Goal: Information Seeking & Learning: Learn about a topic

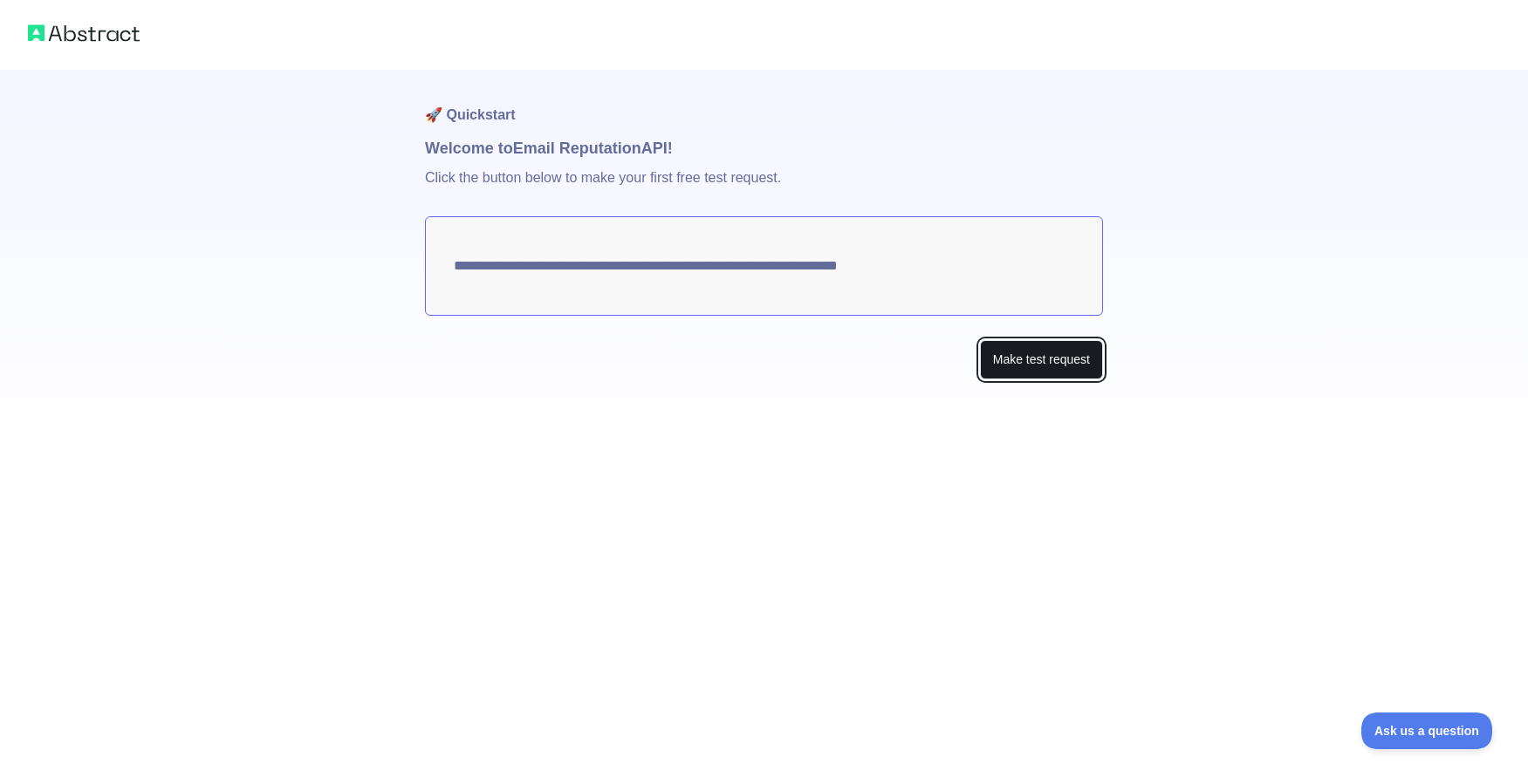
click at [1046, 360] on button "Make test request" at bounding box center [1042, 360] width 123 height 39
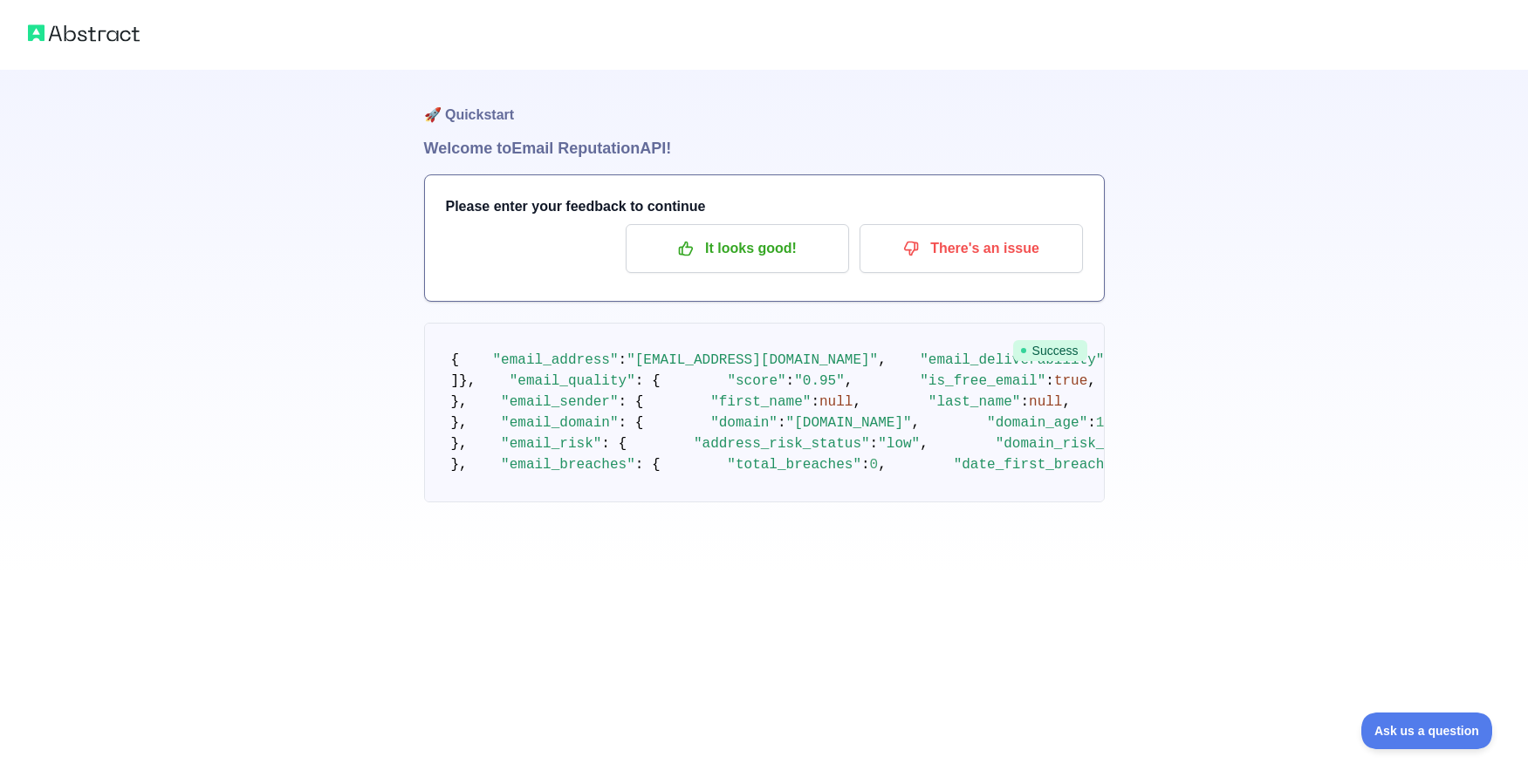
scroll to position [27, 0]
click at [723, 234] on p "It looks good!" at bounding box center [737, 248] width 197 height 30
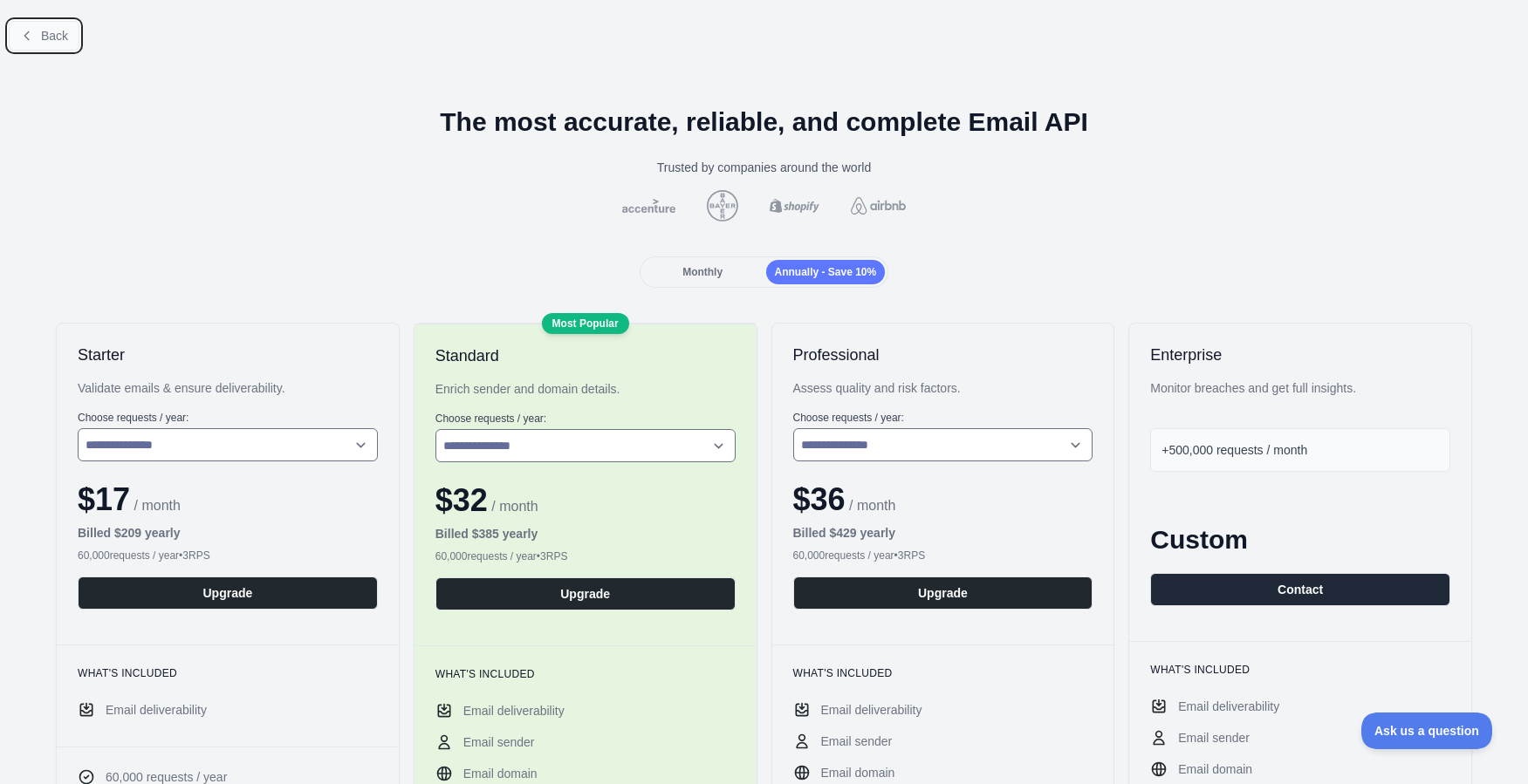
click at [54, 30] on span "Back" at bounding box center [54, 36] width 27 height 14
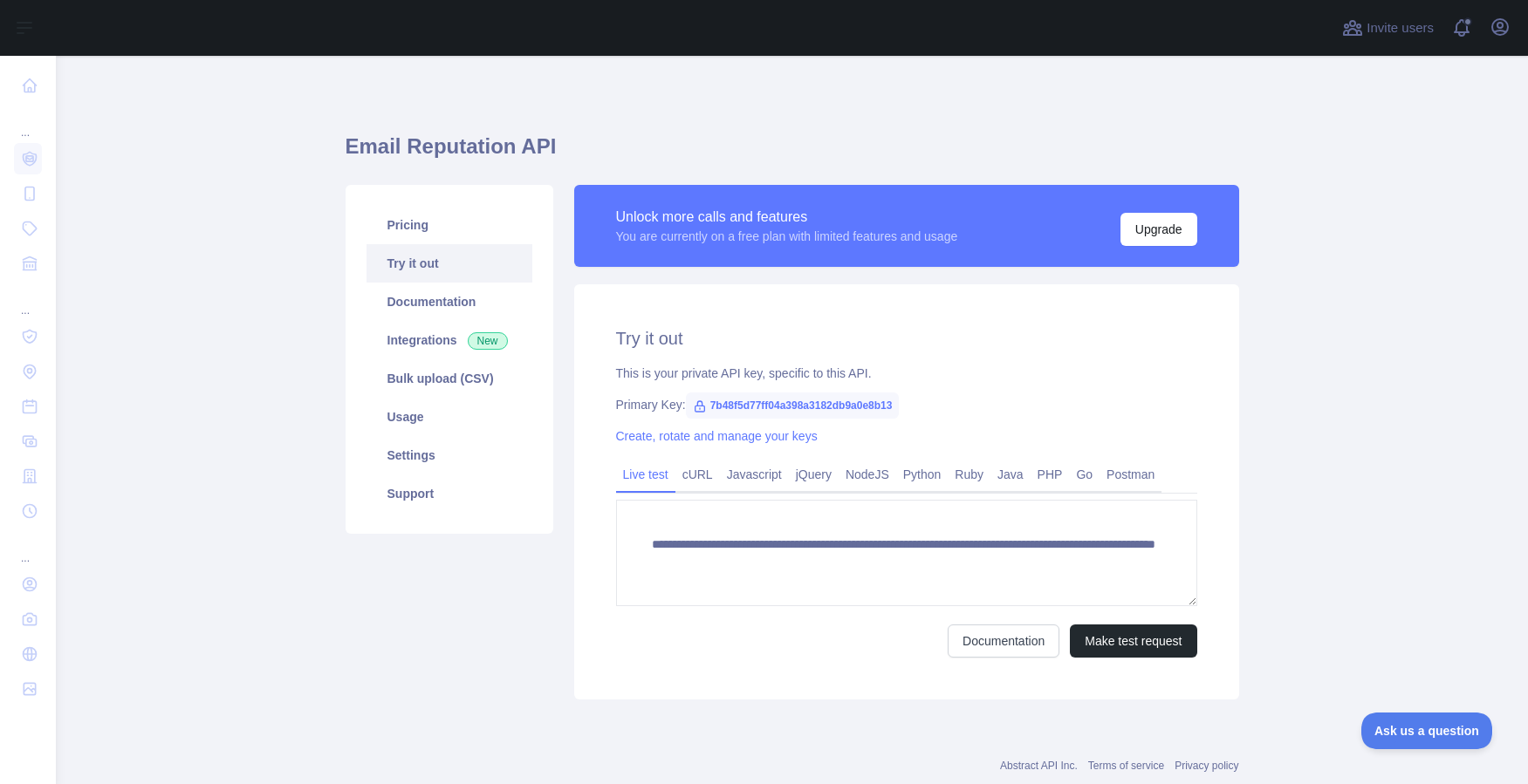
click at [700, 406] on icon at bounding box center [700, 407] width 14 height 14
drag, startPoint x: 713, startPoint y: 405, endPoint x: 1004, endPoint y: 405, distance: 291.0
click at [1004, 405] on div "Primary Key: 7b48f5d77ff04a398a3182db9a0e8b13" at bounding box center [907, 405] width 581 height 17
copy span "7b48f5d77ff04a398a3182db9a0e8b13"
click at [436, 338] on link "Integrations New" at bounding box center [449, 341] width 166 height 39
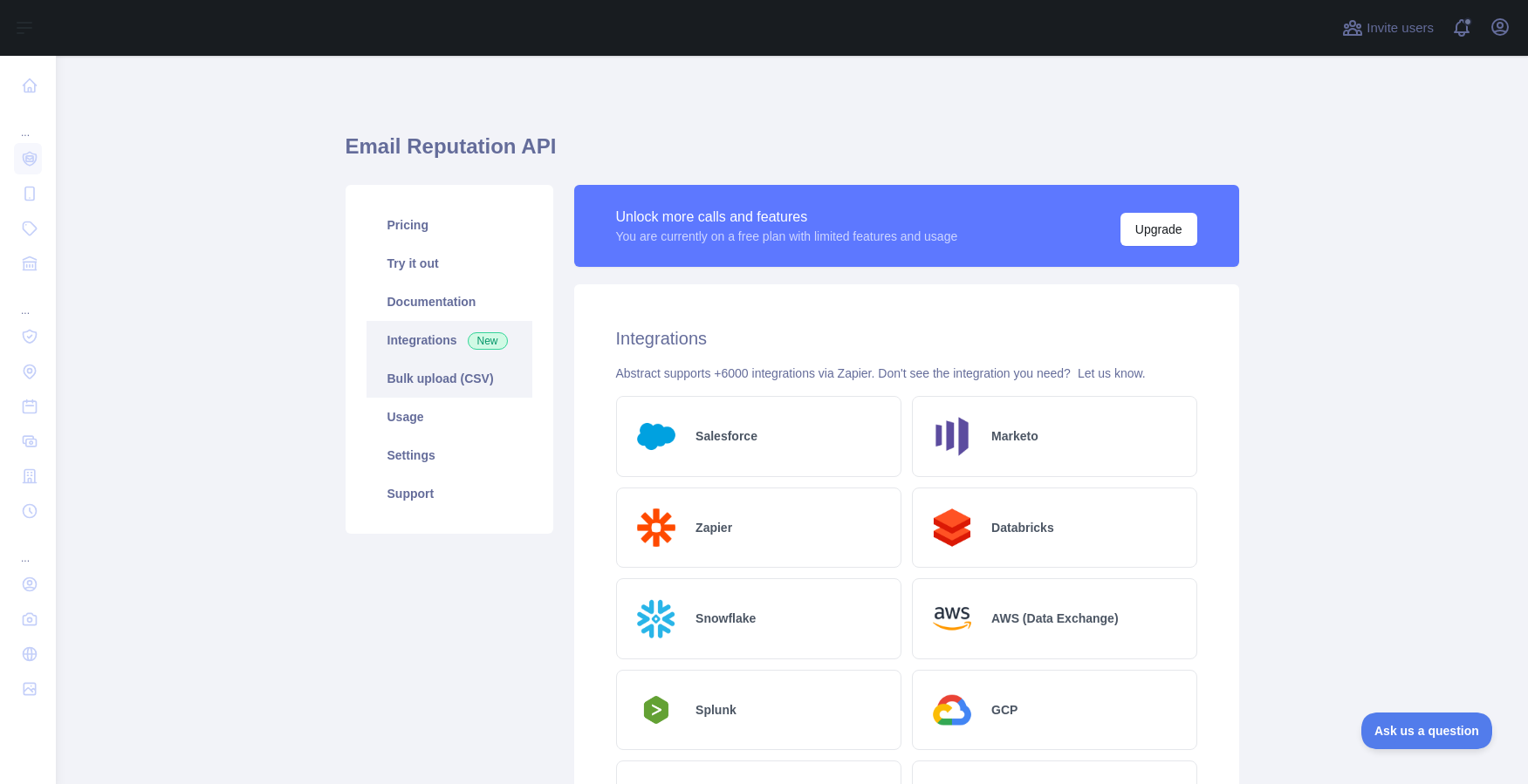
click at [434, 376] on link "Bulk upload (CSV)" at bounding box center [449, 378] width 166 height 39
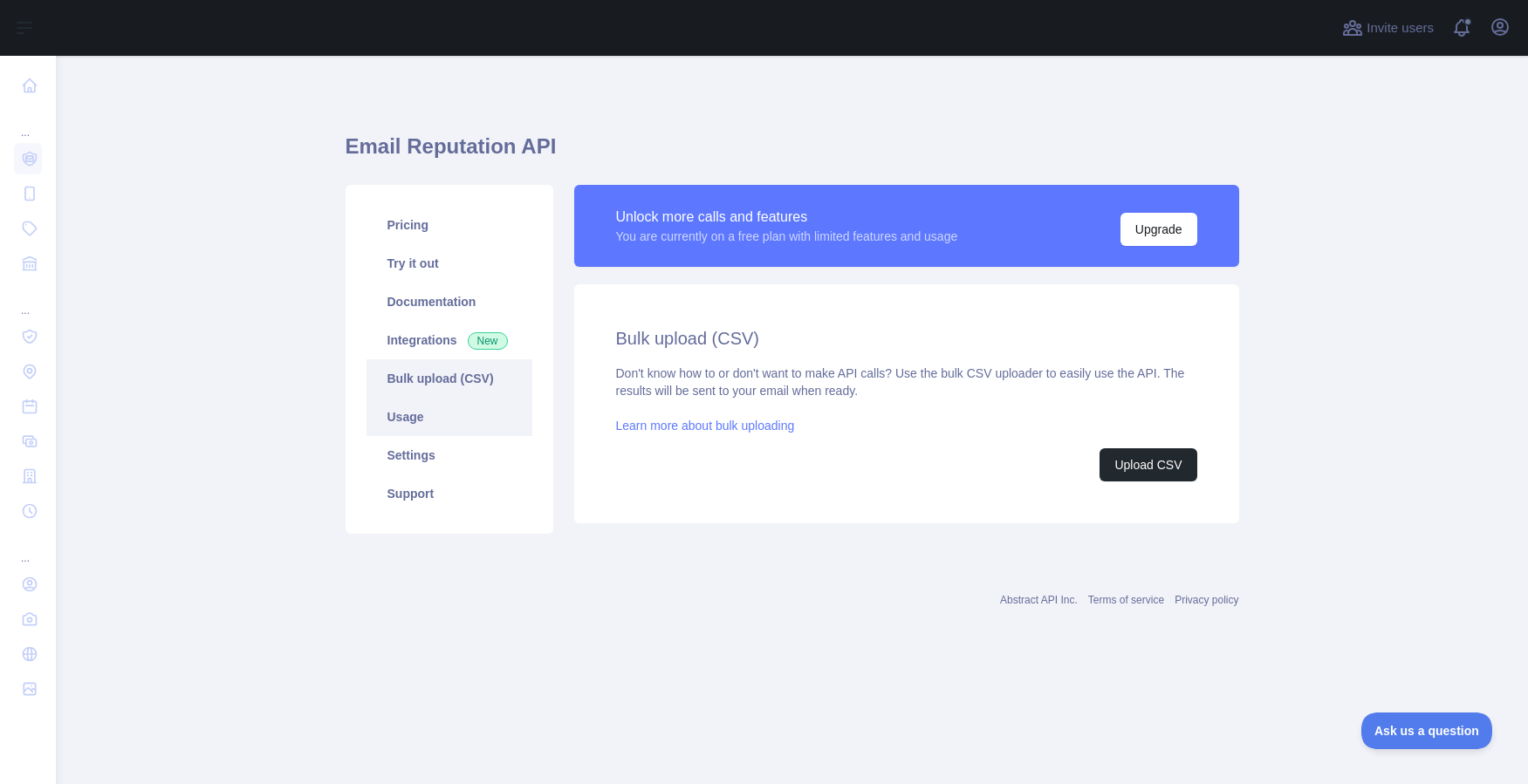
click at [411, 412] on link "Usage" at bounding box center [449, 417] width 166 height 39
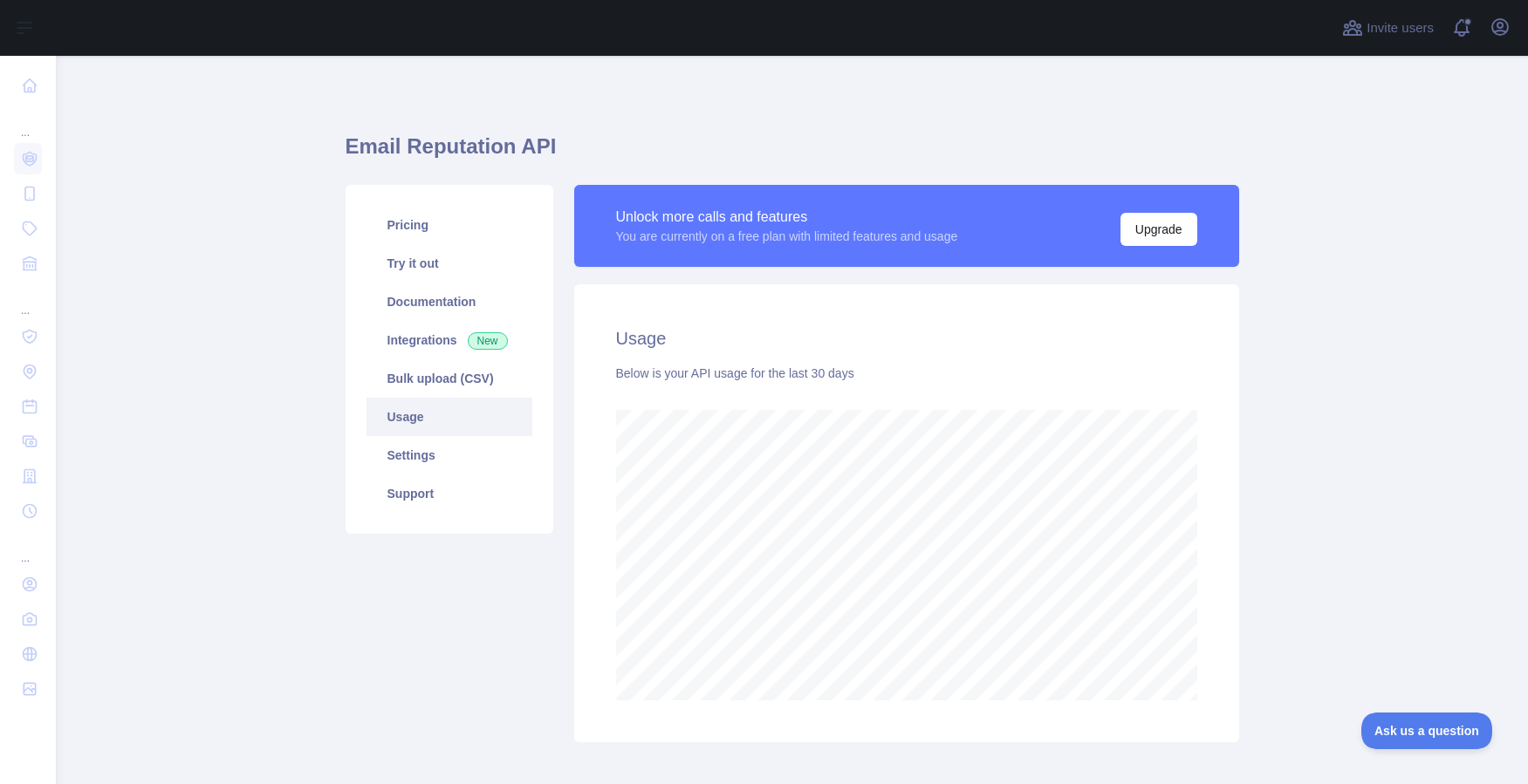
scroll to position [729, 1473]
click at [413, 454] on link "Settings" at bounding box center [449, 456] width 166 height 39
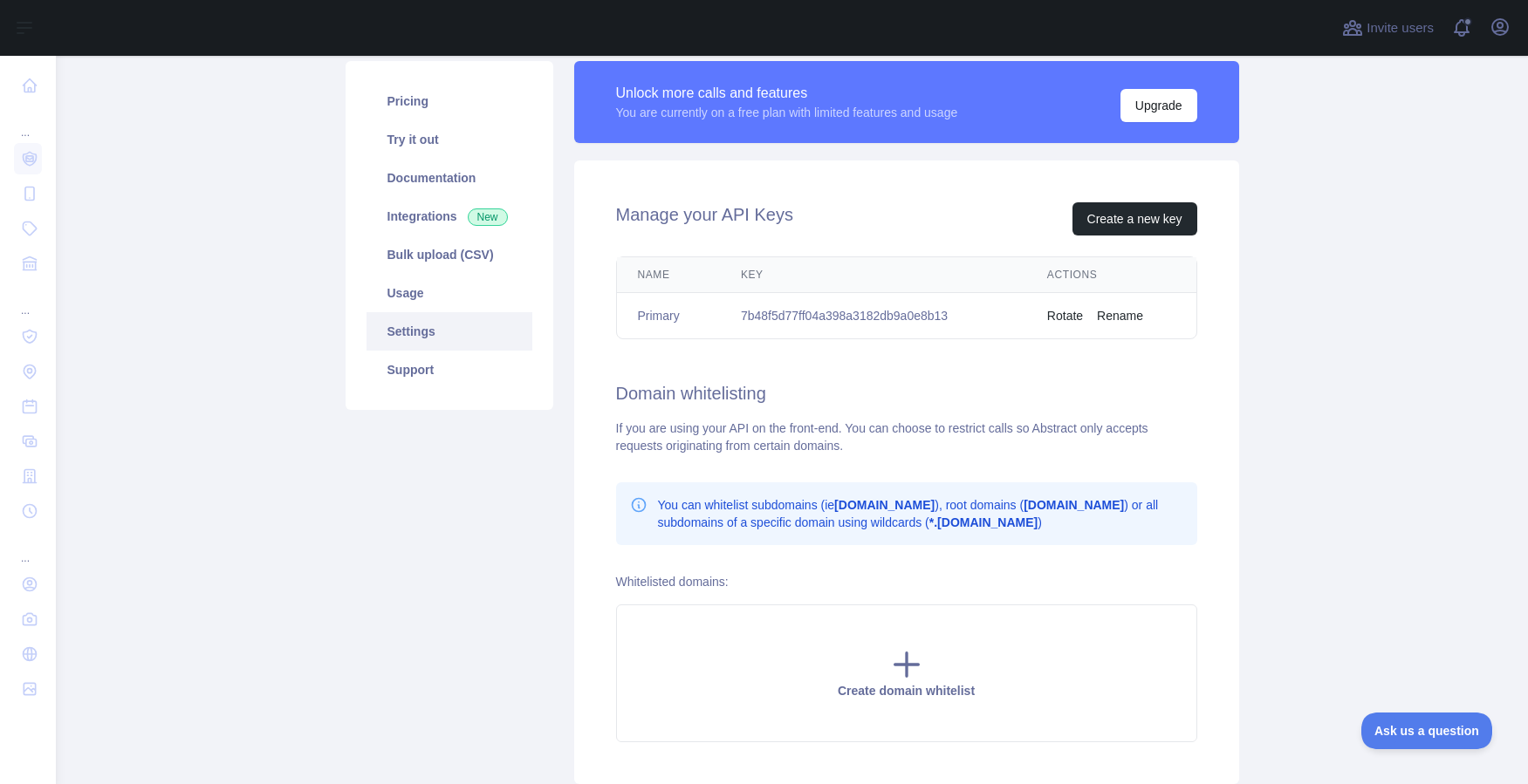
scroll to position [133, 0]
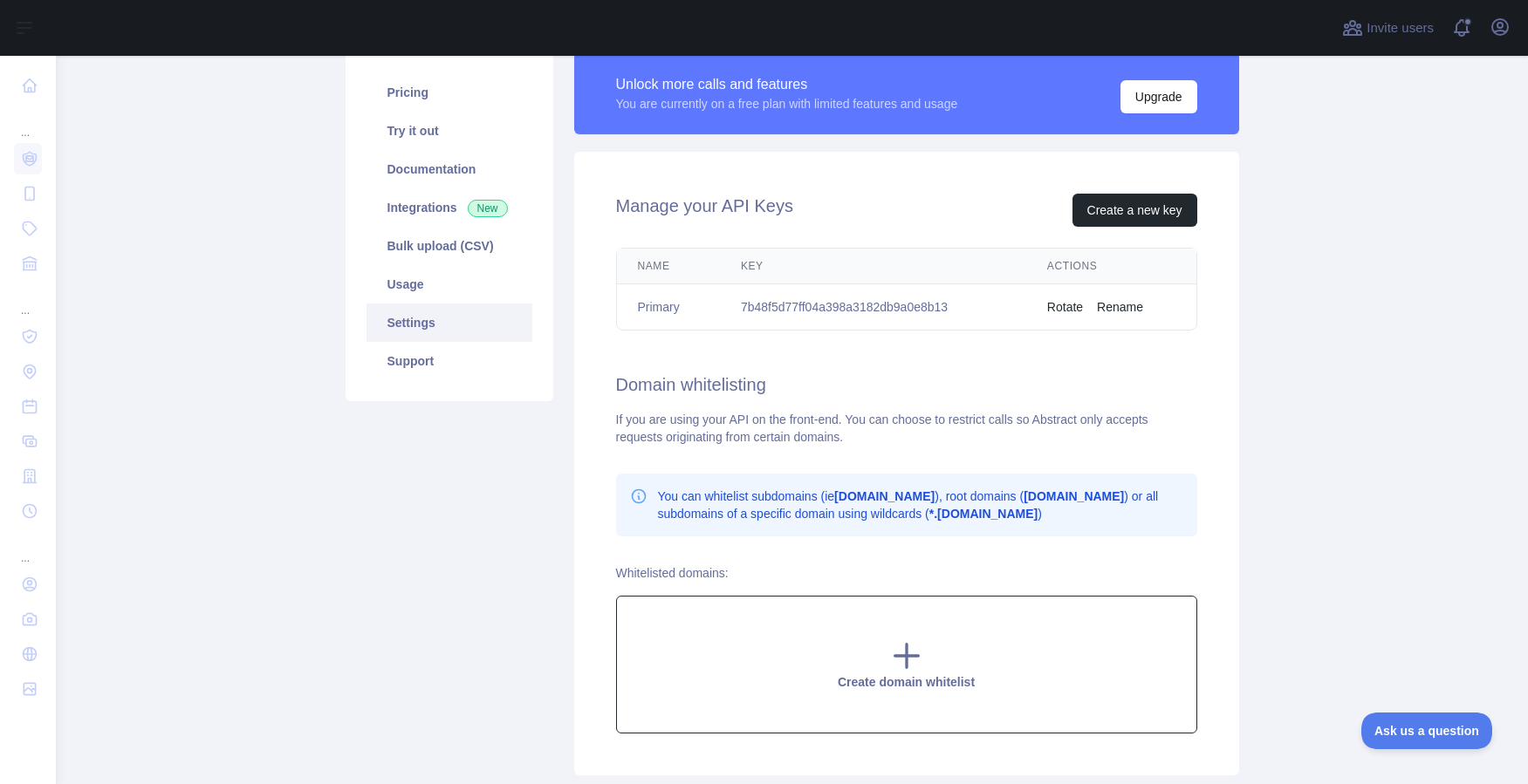
click at [906, 655] on icon at bounding box center [907, 656] width 23 height 23
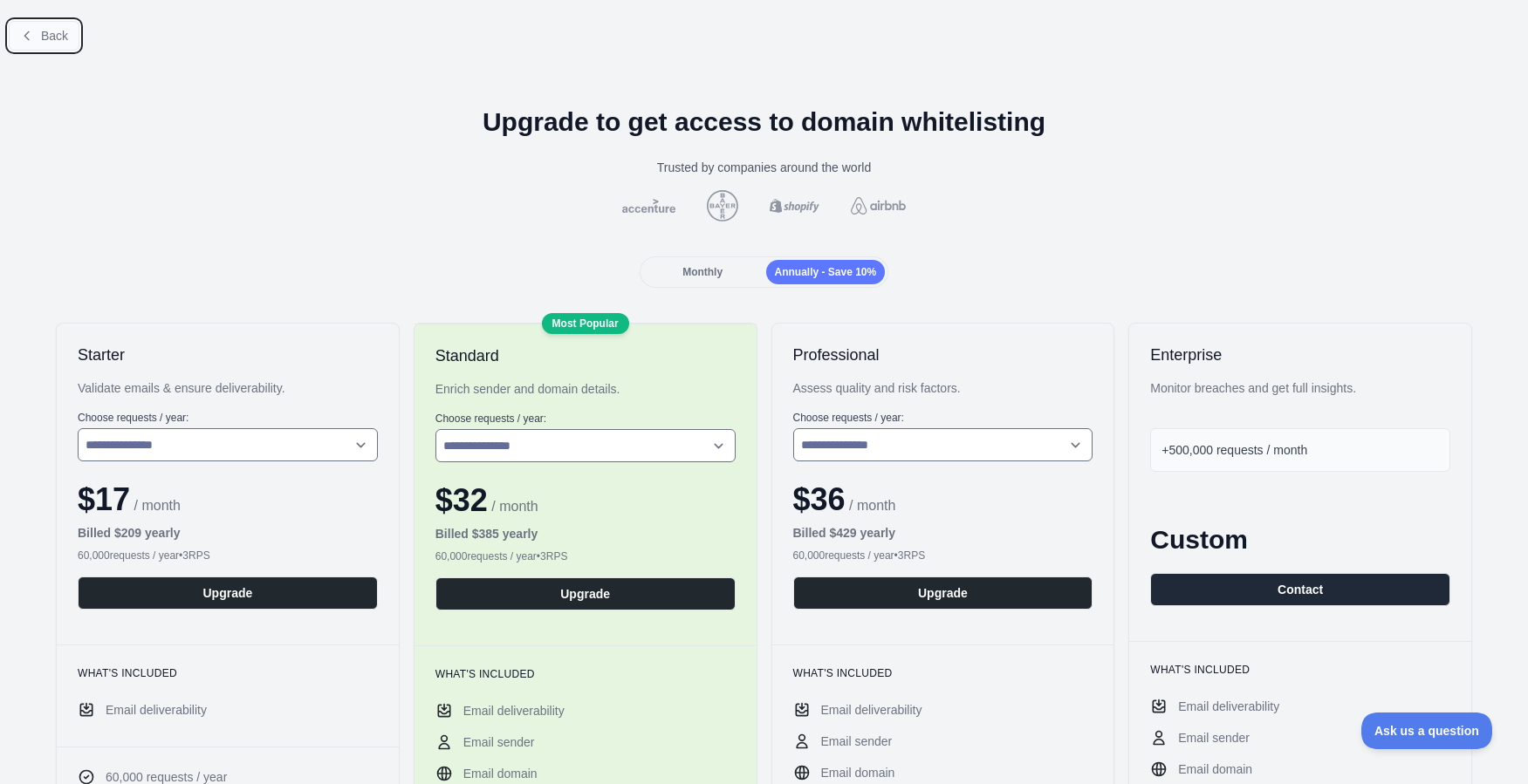
click at [44, 31] on span "Back" at bounding box center [54, 36] width 27 height 14
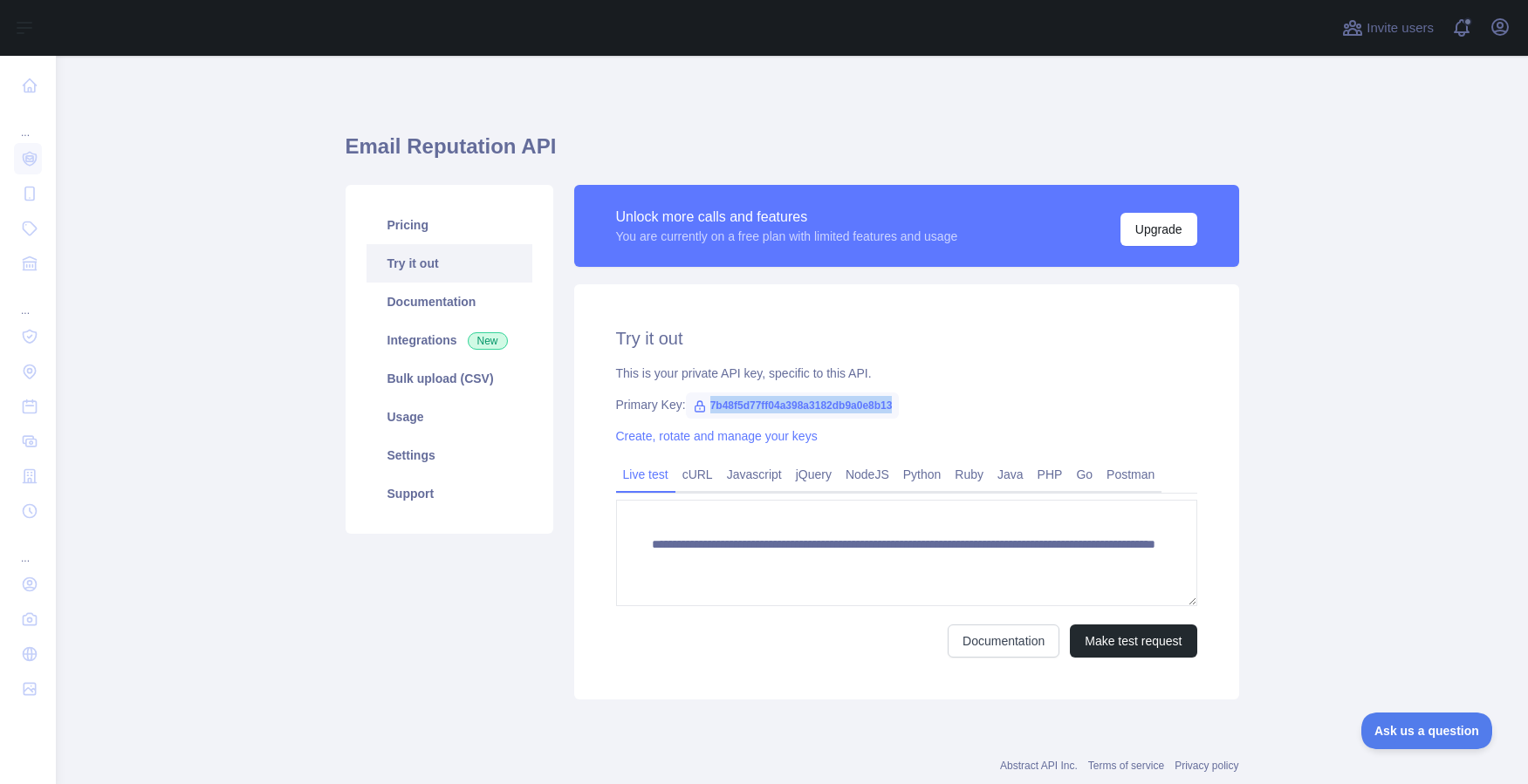
drag, startPoint x: 919, startPoint y: 405, endPoint x: 714, endPoint y: 404, distance: 205.0
click at [714, 404] on span "7b48f5d77ff04a398a3182db9a0e8b13" at bounding box center [793, 406] width 214 height 26
copy span "7b48f5d77ff04a398a3182db9a0e8b13"
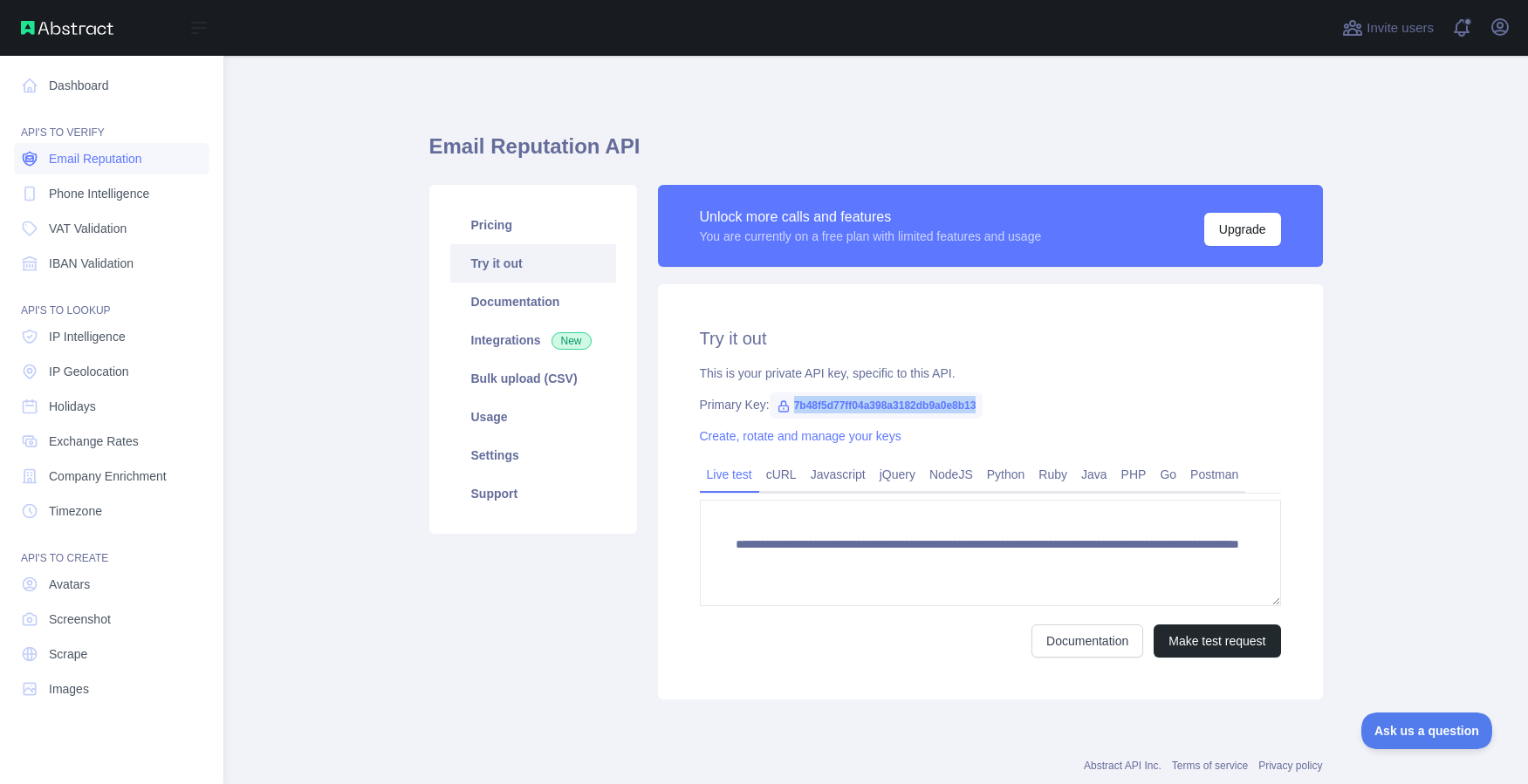
click at [91, 152] on span "Email Reputation" at bounding box center [95, 159] width 93 height 17
click at [80, 91] on link "Dashboard" at bounding box center [111, 85] width 195 height 31
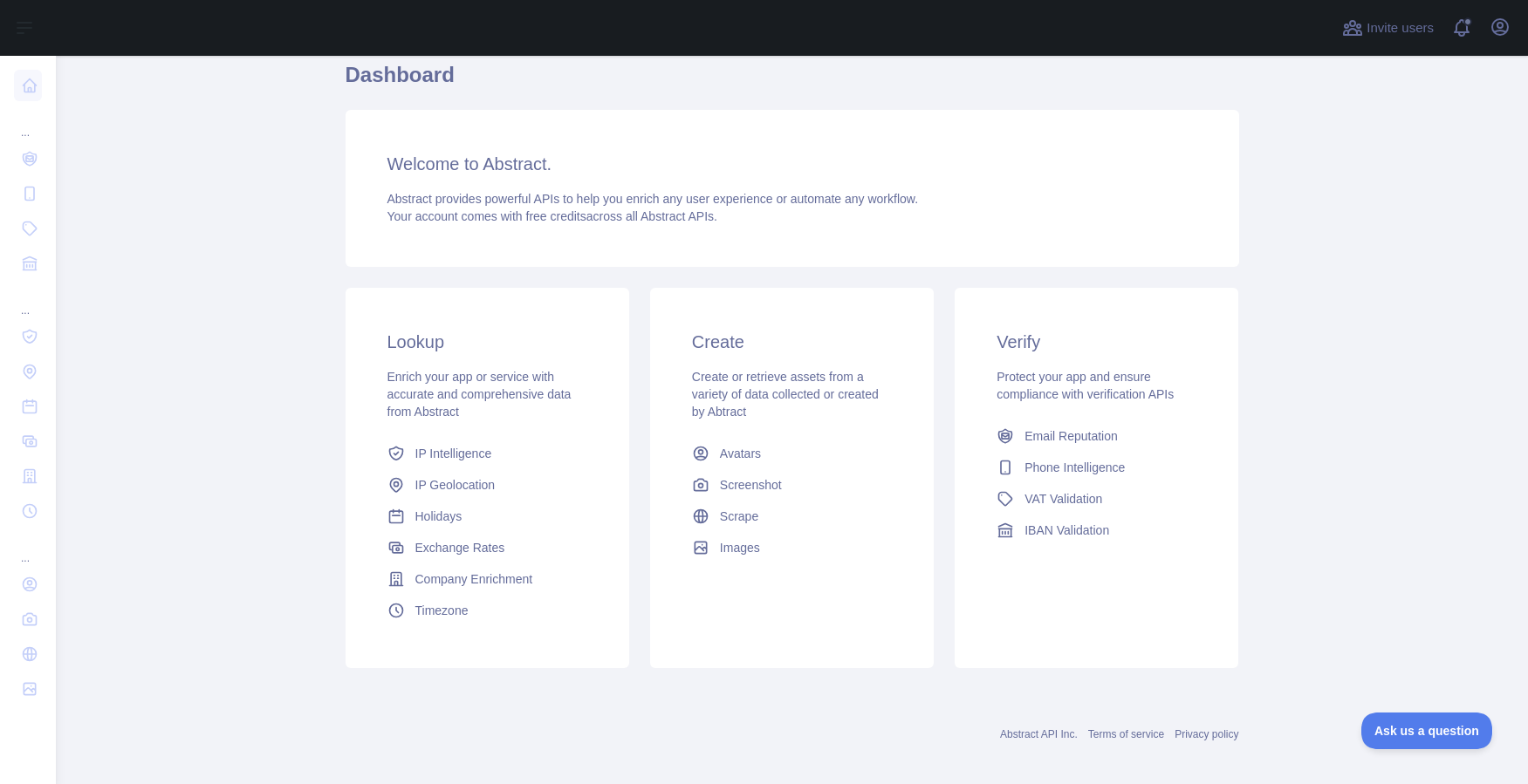
scroll to position [84, 0]
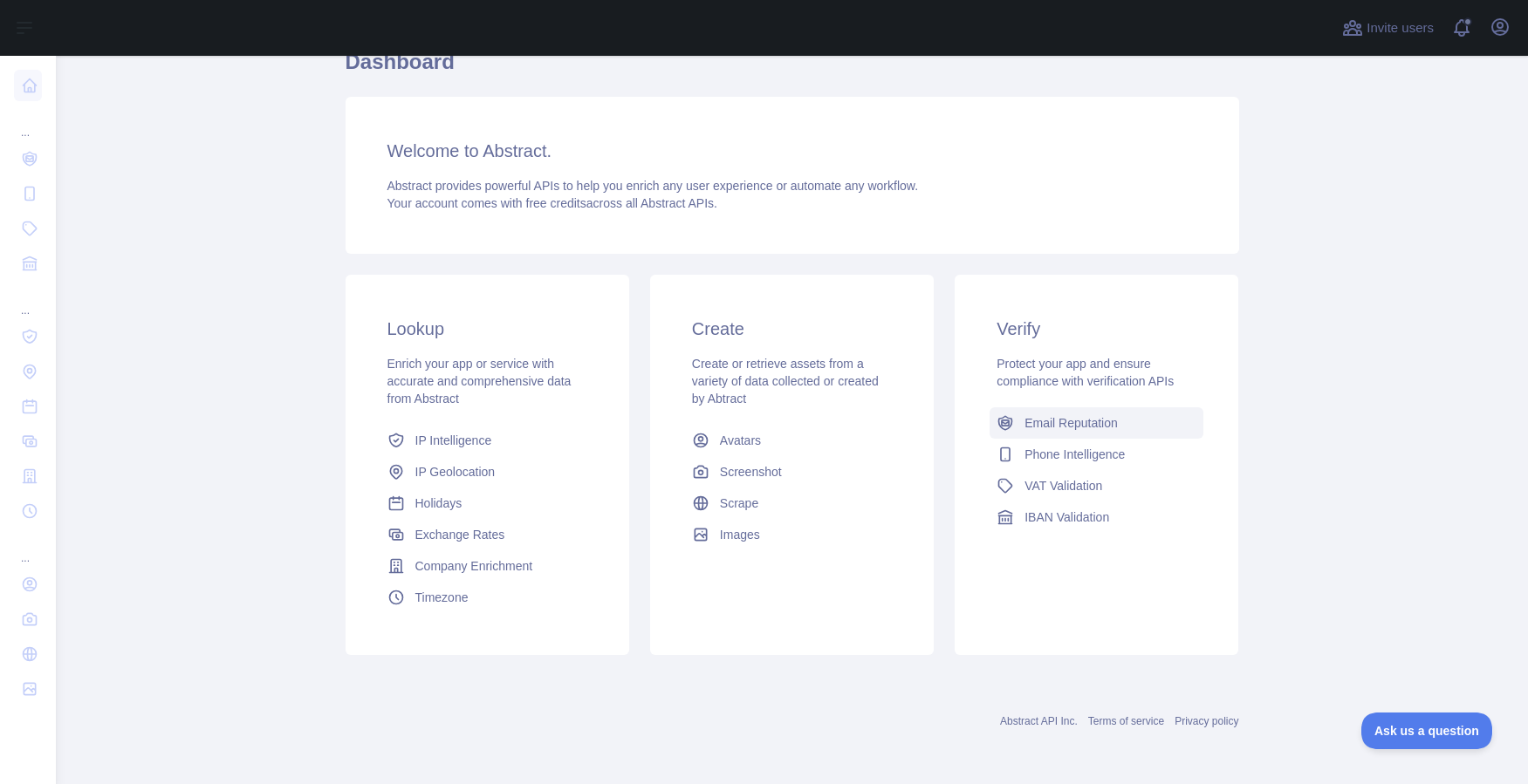
click at [1069, 422] on span "Email Reputation" at bounding box center [1071, 423] width 93 height 17
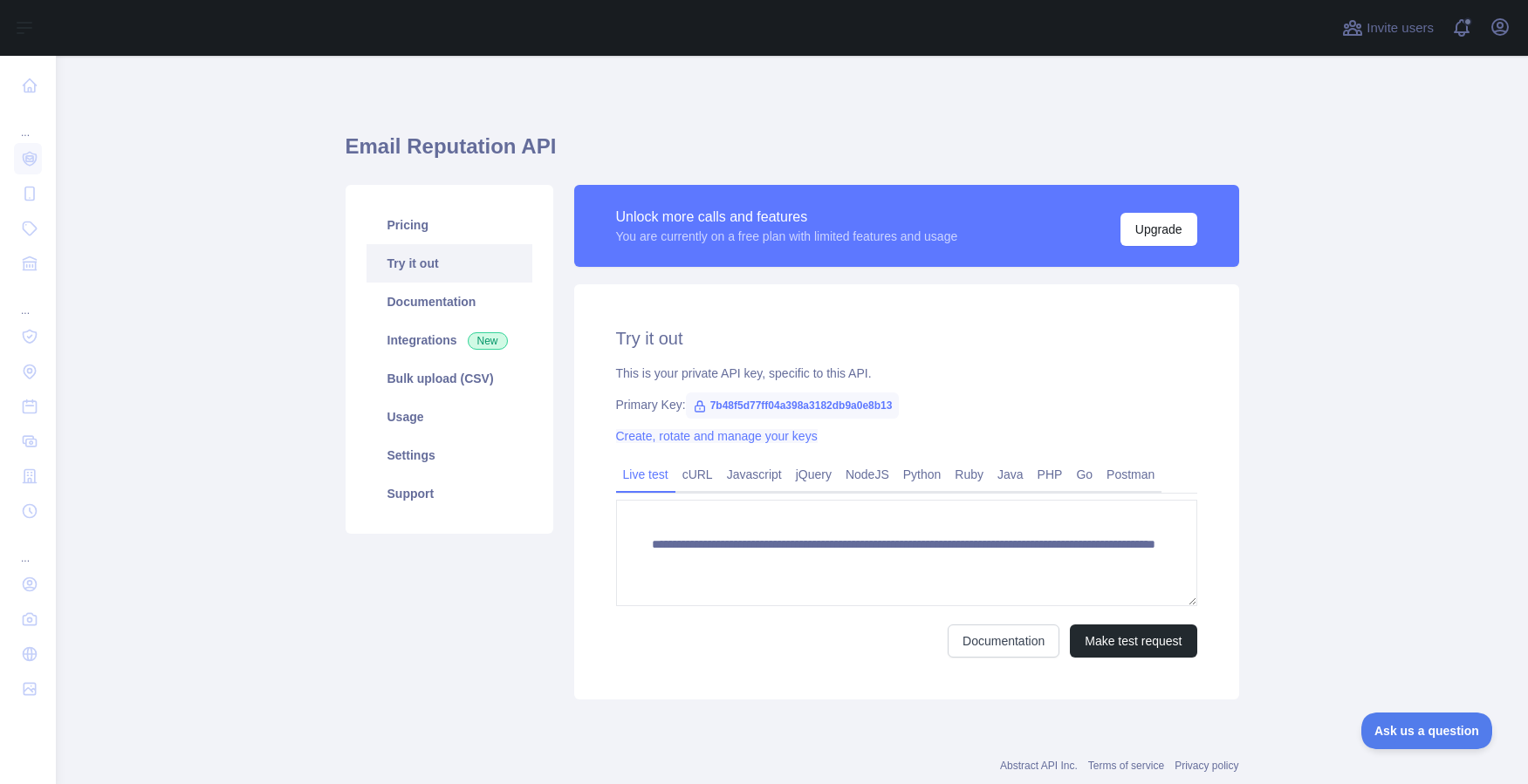
click at [756, 437] on link "Create, rotate and manage your keys" at bounding box center [717, 436] width 202 height 14
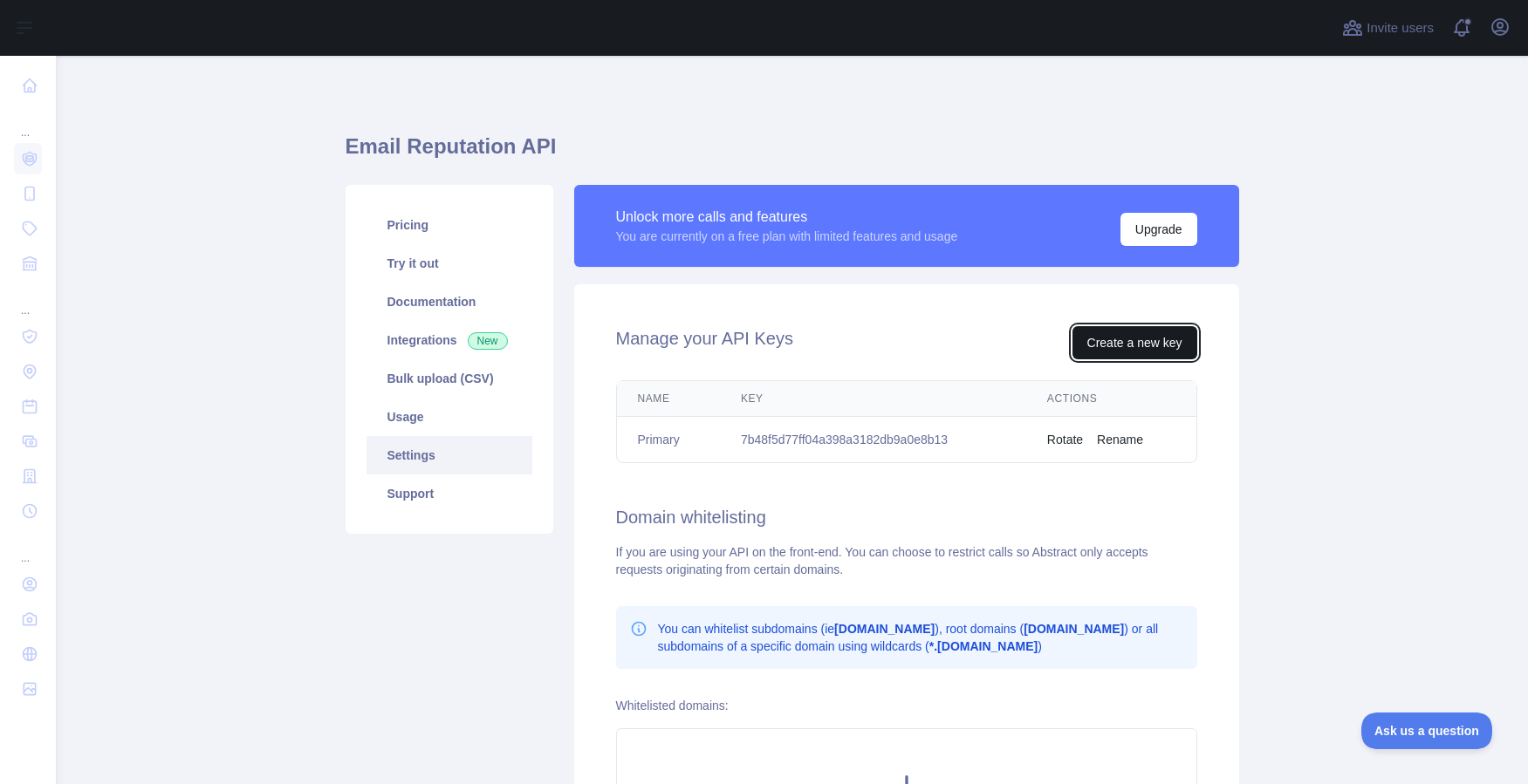
click at [1128, 342] on button "Create a new key" at bounding box center [1135, 343] width 125 height 33
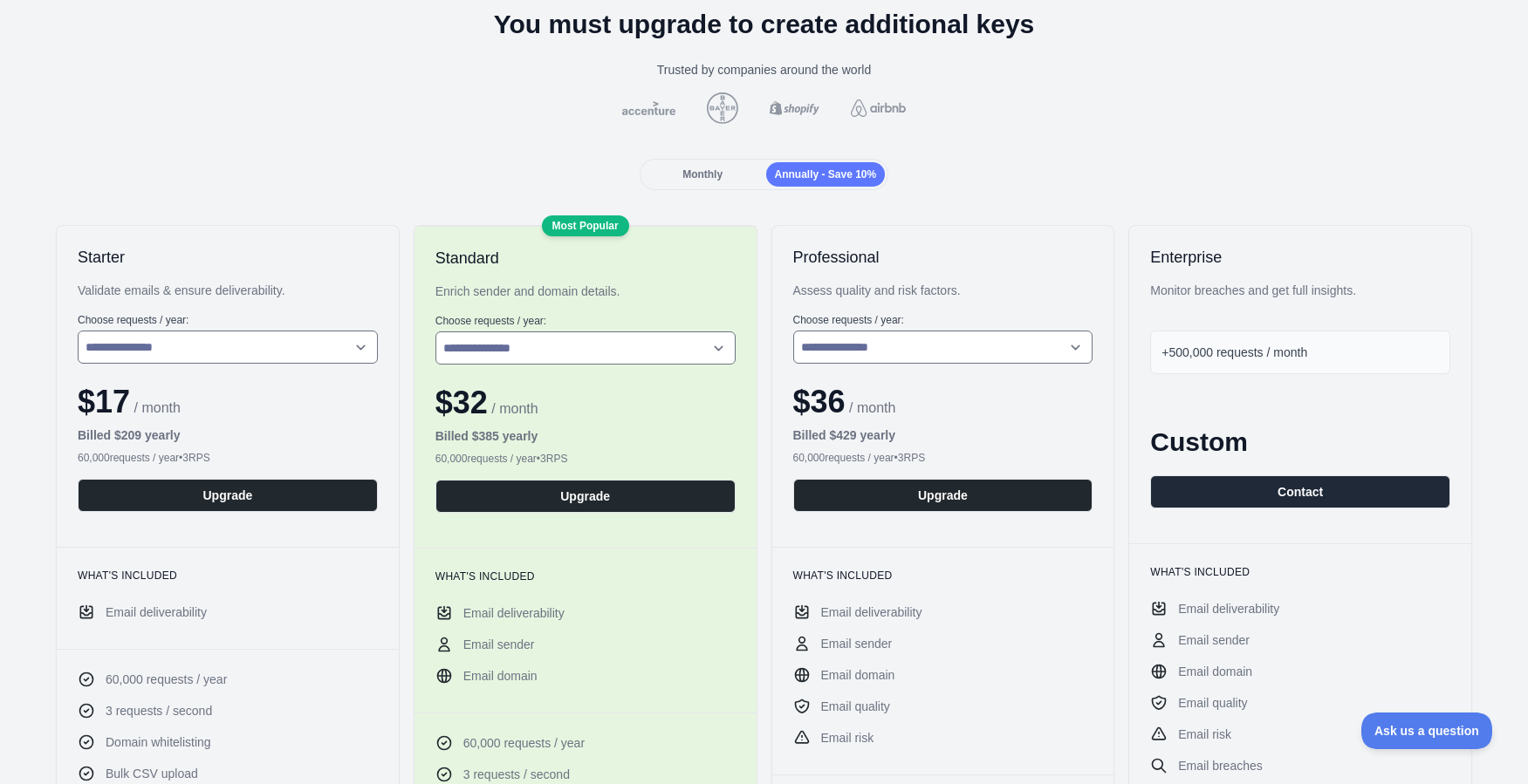
scroll to position [95, 0]
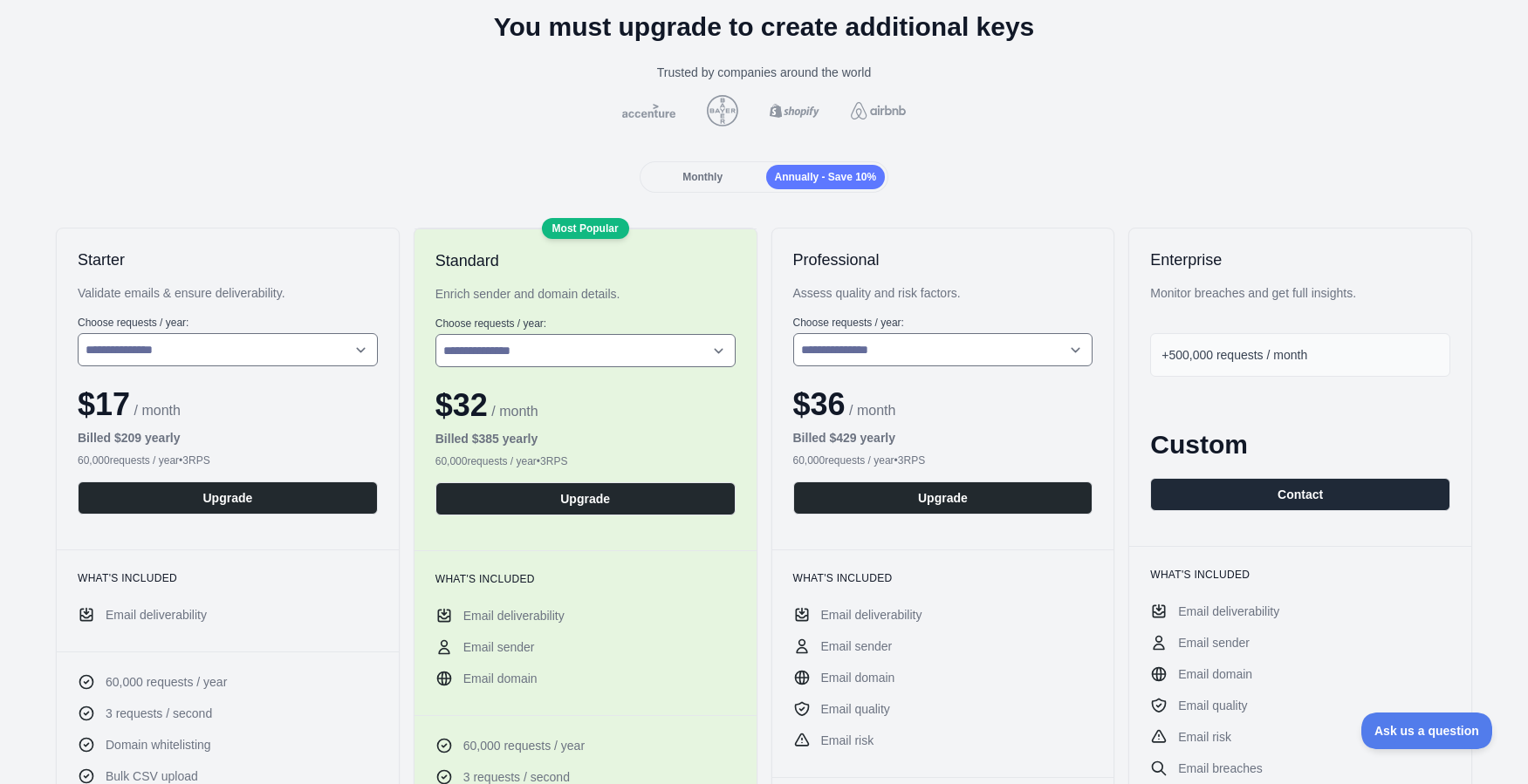
click at [697, 174] on span "Monthly" at bounding box center [702, 177] width 40 height 13
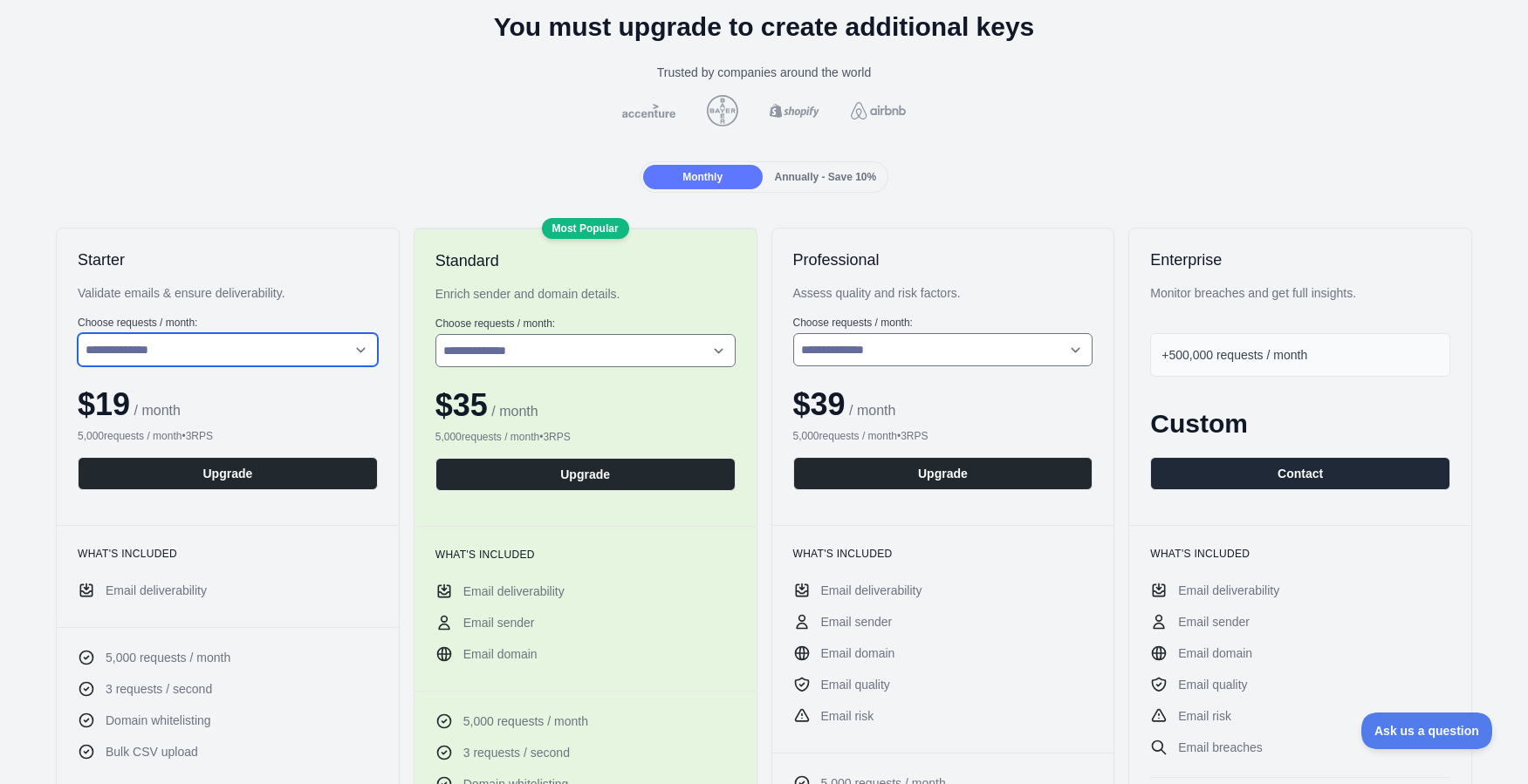
click at [139, 349] on select "**********" at bounding box center [227, 349] width 300 height 33
click at [78, 333] on select "**********" at bounding box center [227, 349] width 300 height 33
click at [235, 272] on div "**********" at bounding box center [227, 377] width 342 height 297
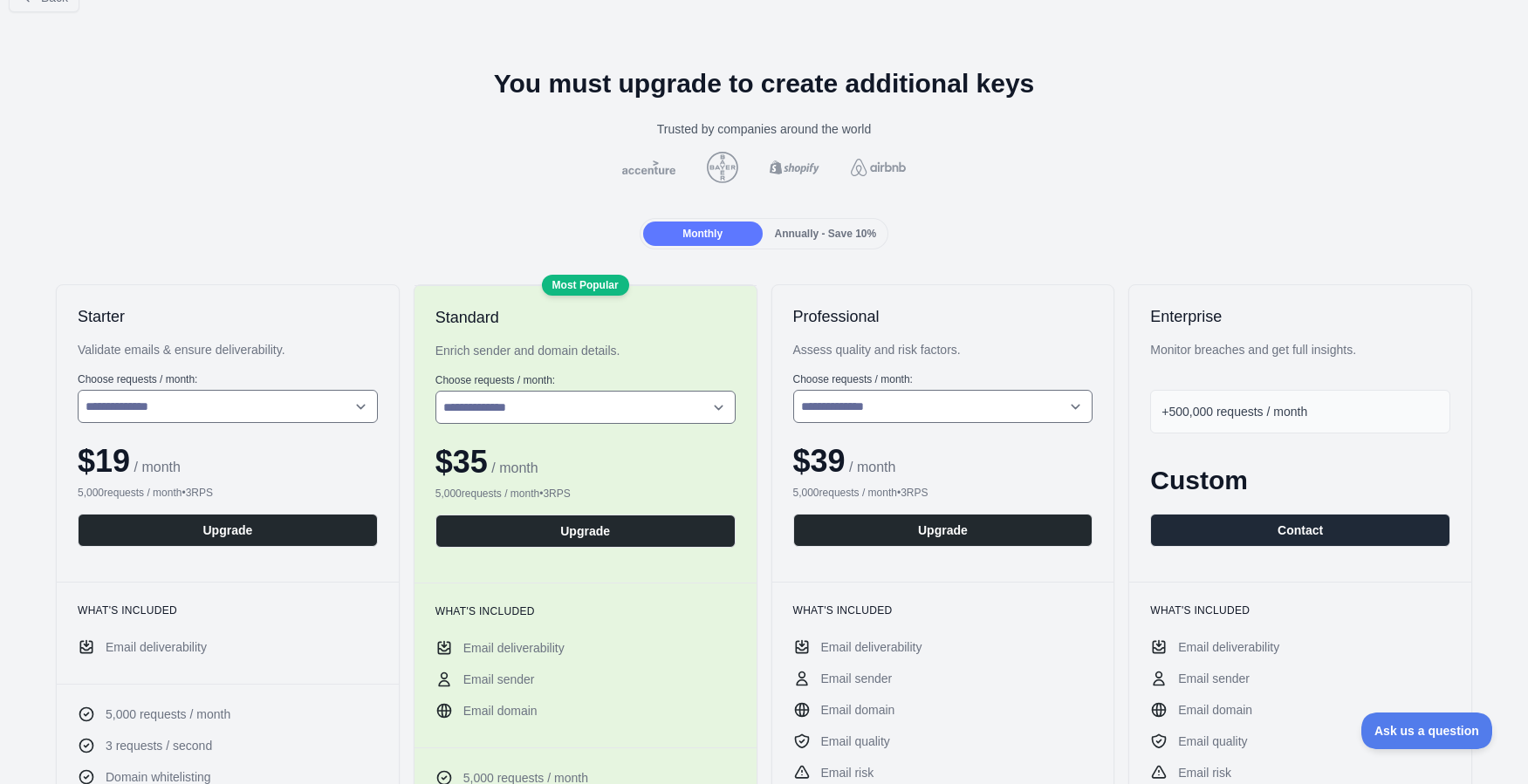
scroll to position [0, 0]
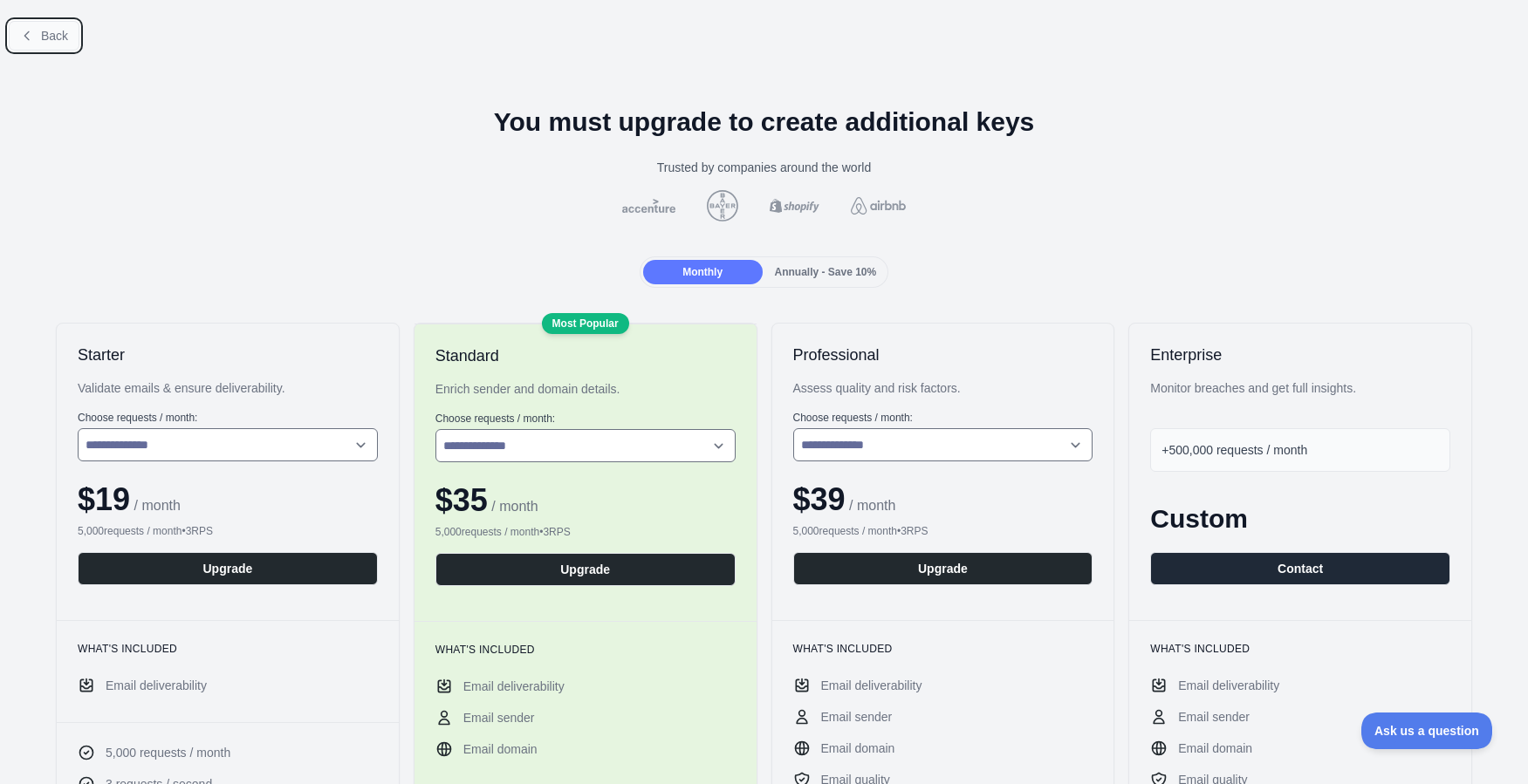
click at [32, 38] on icon at bounding box center [27, 36] width 14 height 14
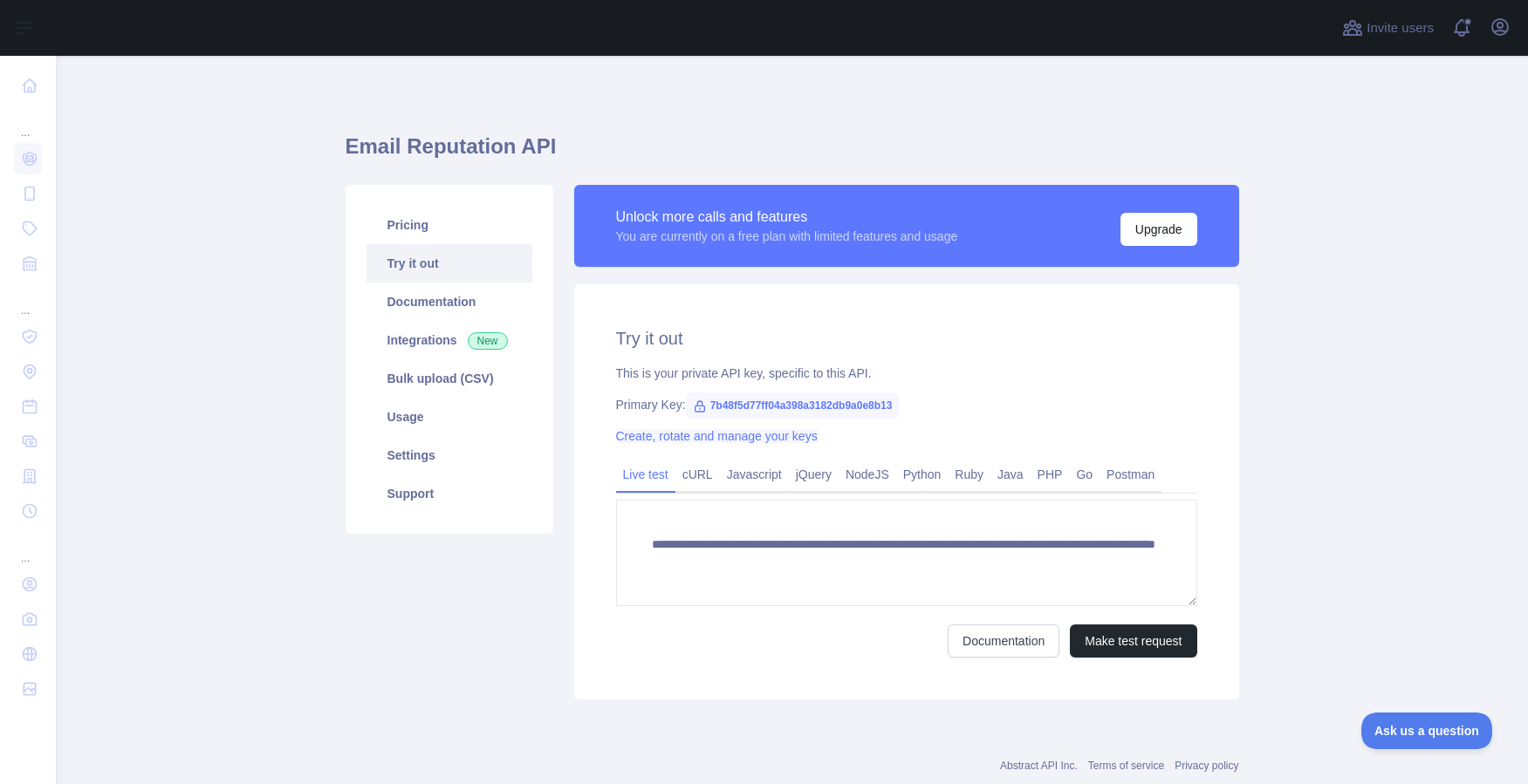
click at [681, 435] on link "Create, rotate and manage your keys" at bounding box center [717, 436] width 202 height 14
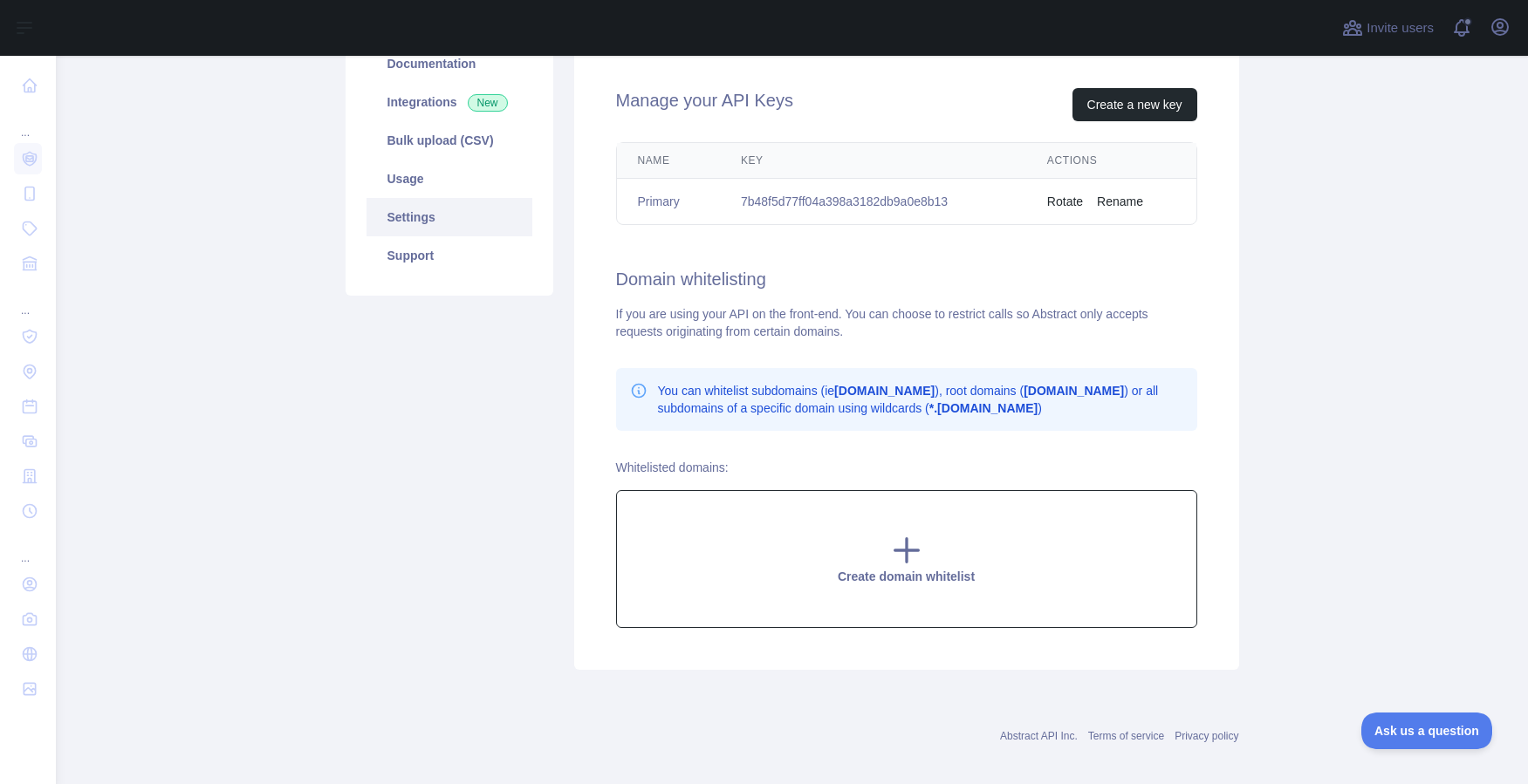
scroll to position [244, 0]
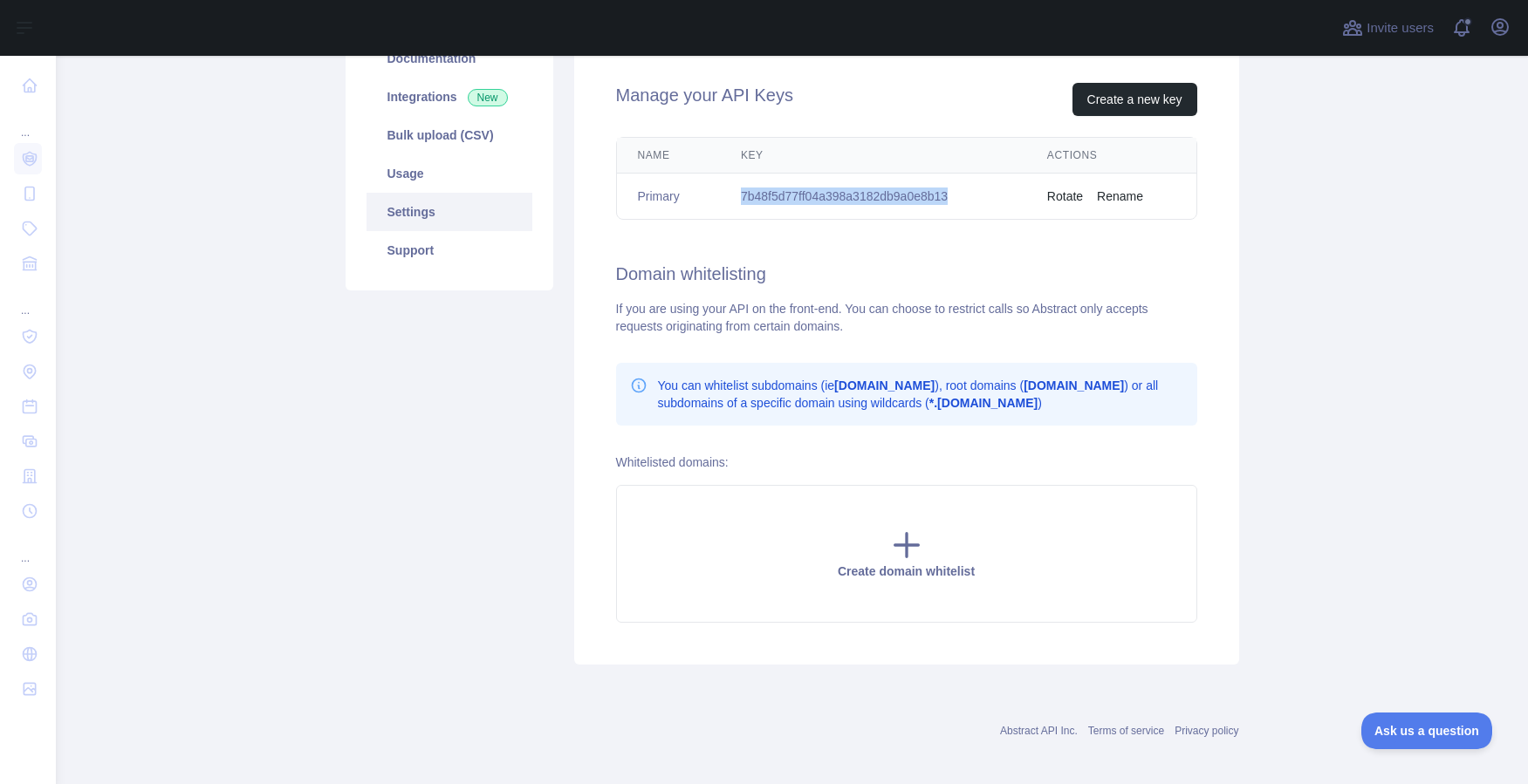
drag, startPoint x: 965, startPoint y: 196, endPoint x: 740, endPoint y: 203, distance: 225.1
click at [740, 203] on td "7b48f5d77ff04a398a3182db9a0e8b13" at bounding box center [874, 197] width 307 height 47
copy td "7b48f5d77ff04a398a3182db9a0e8b13"
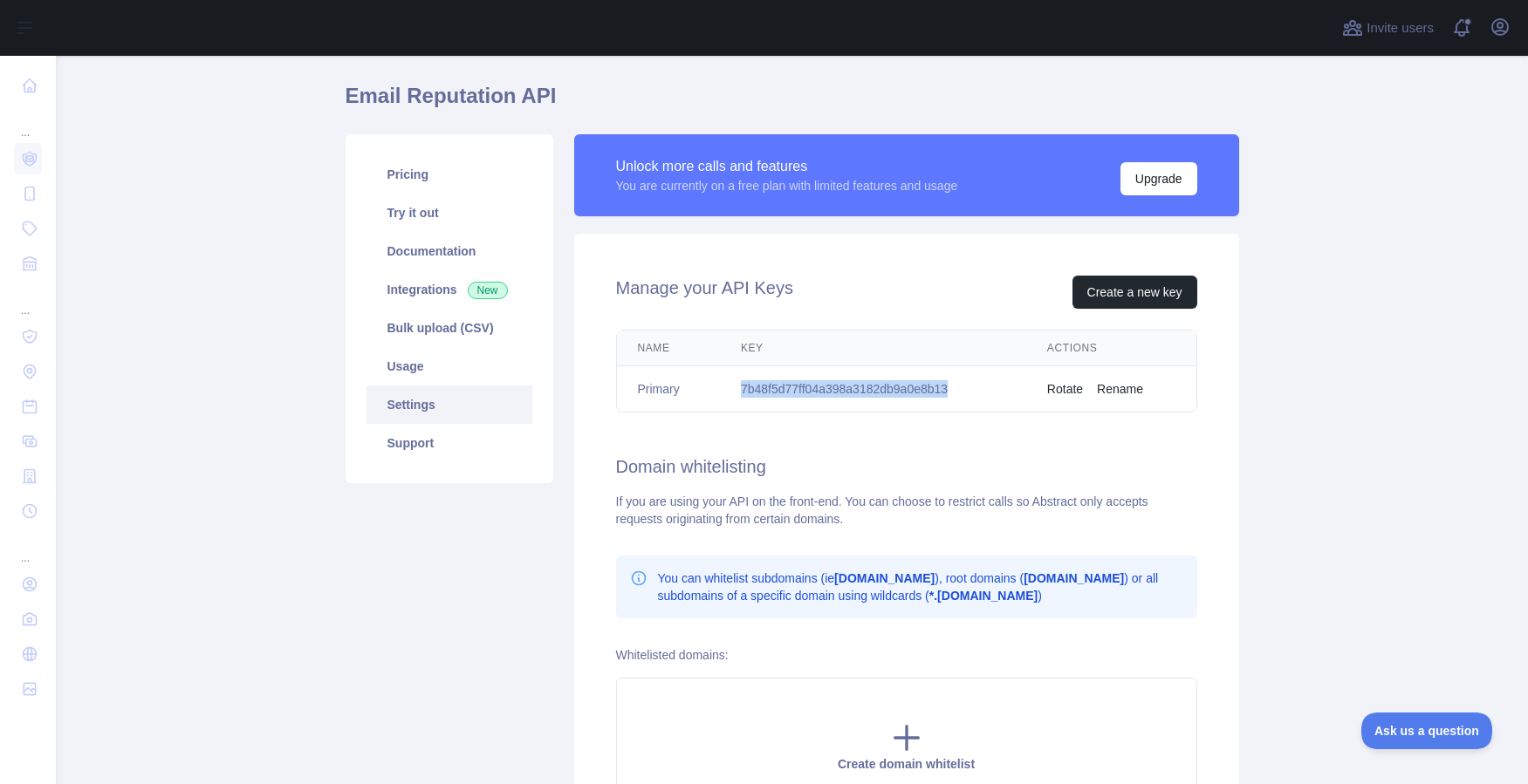
scroll to position [0, 0]
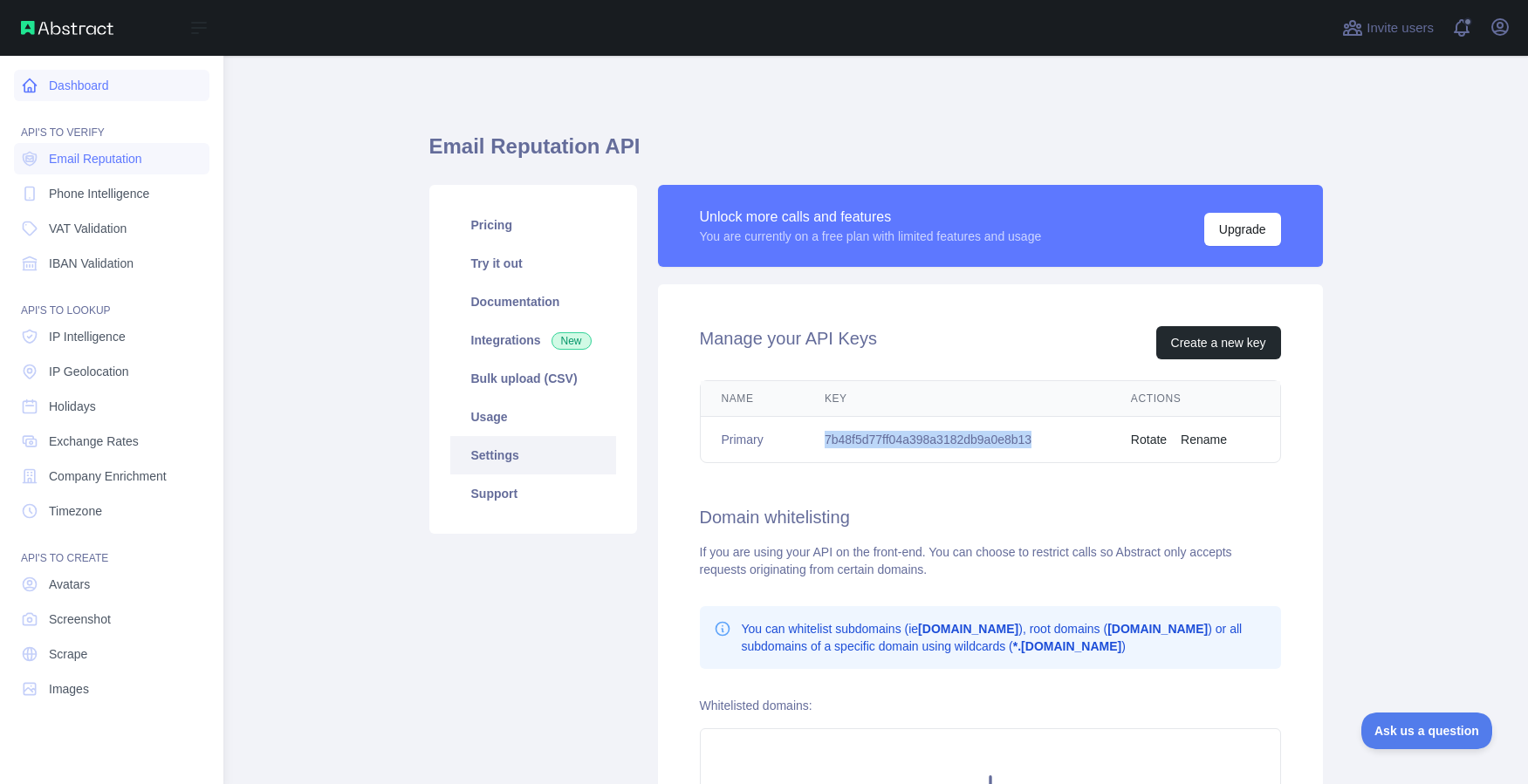
click at [73, 82] on link "Dashboard" at bounding box center [111, 85] width 195 height 31
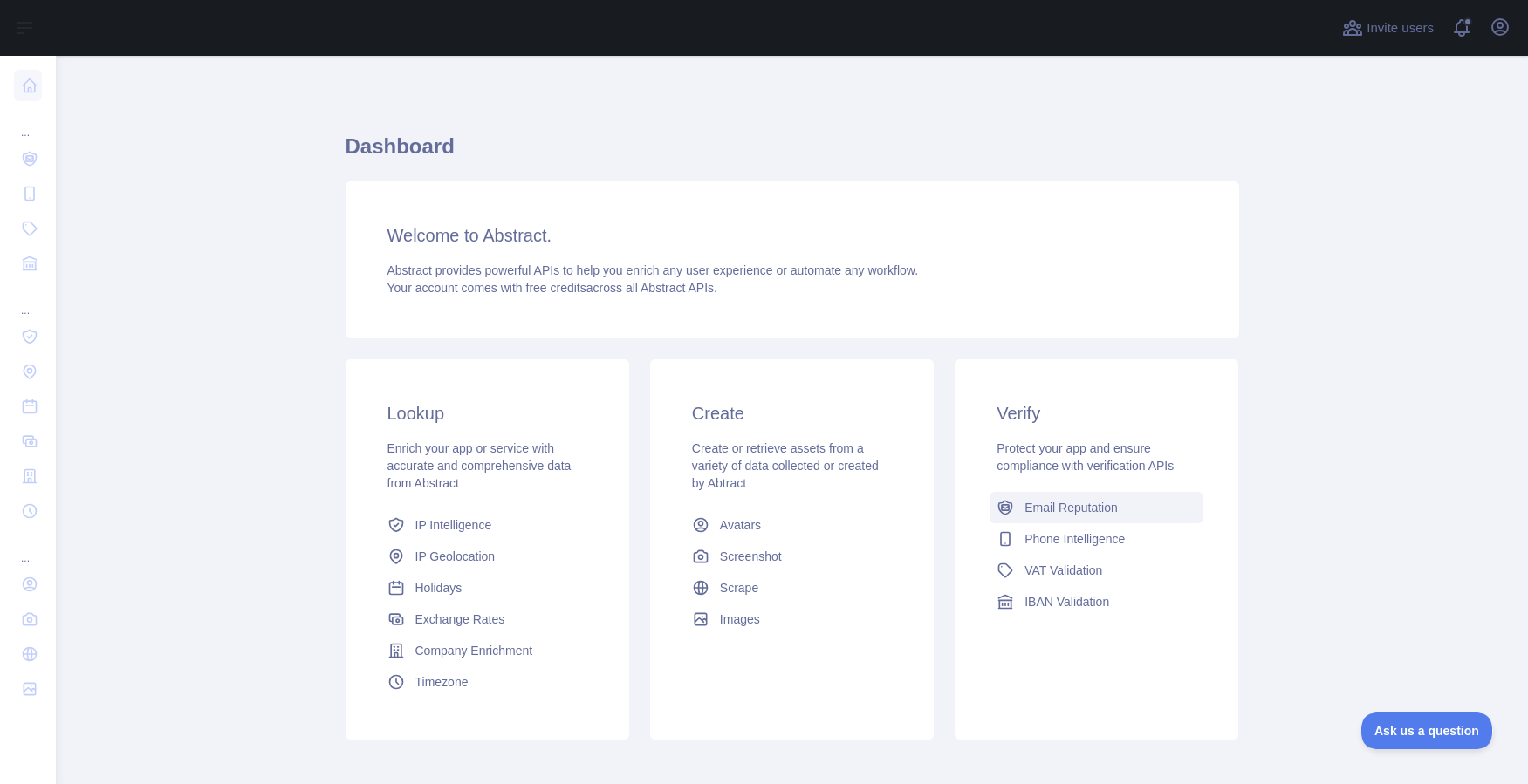
click at [1064, 501] on span "Email Reputation" at bounding box center [1071, 507] width 93 height 17
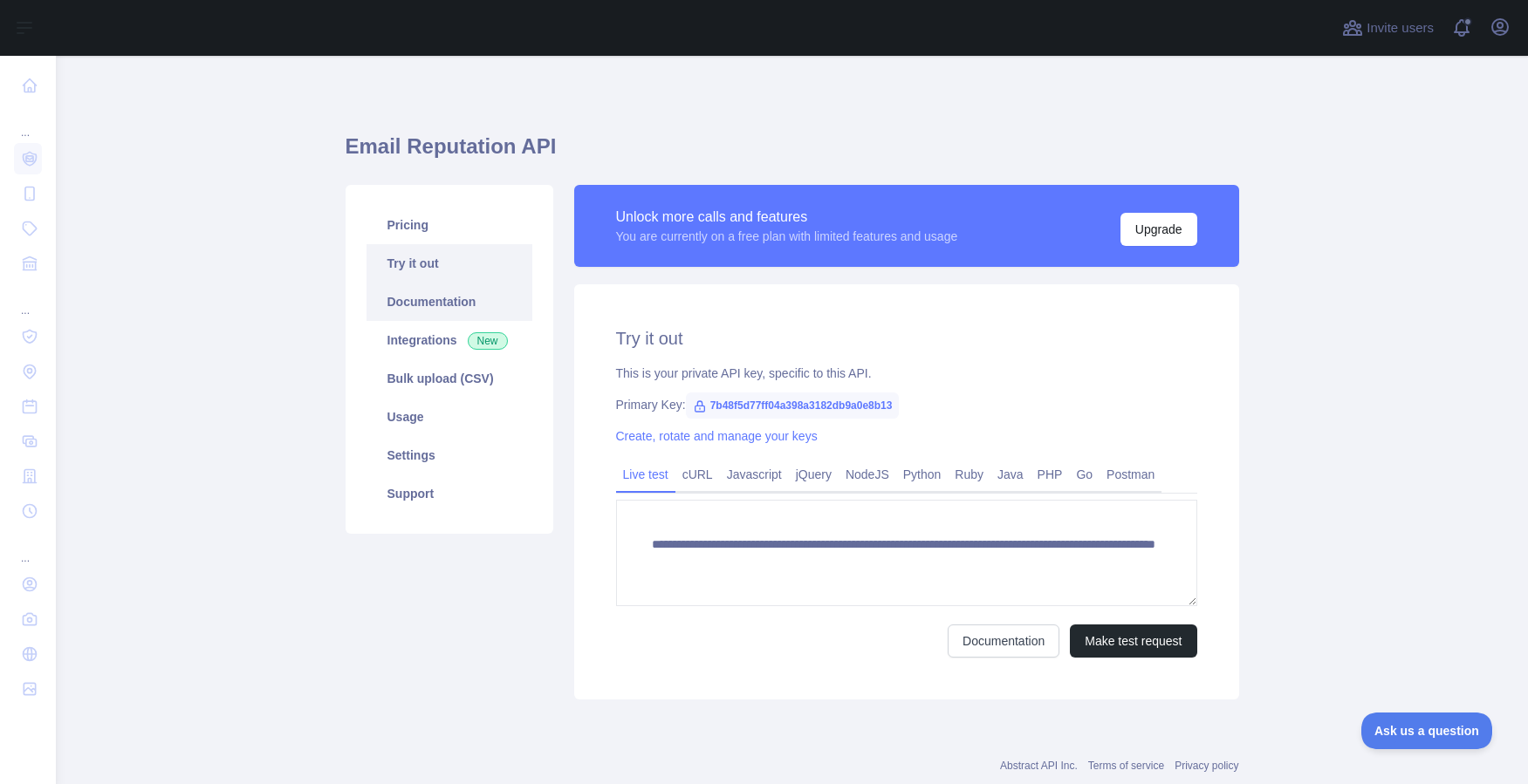
click at [420, 297] on link "Documentation" at bounding box center [449, 302] width 166 height 39
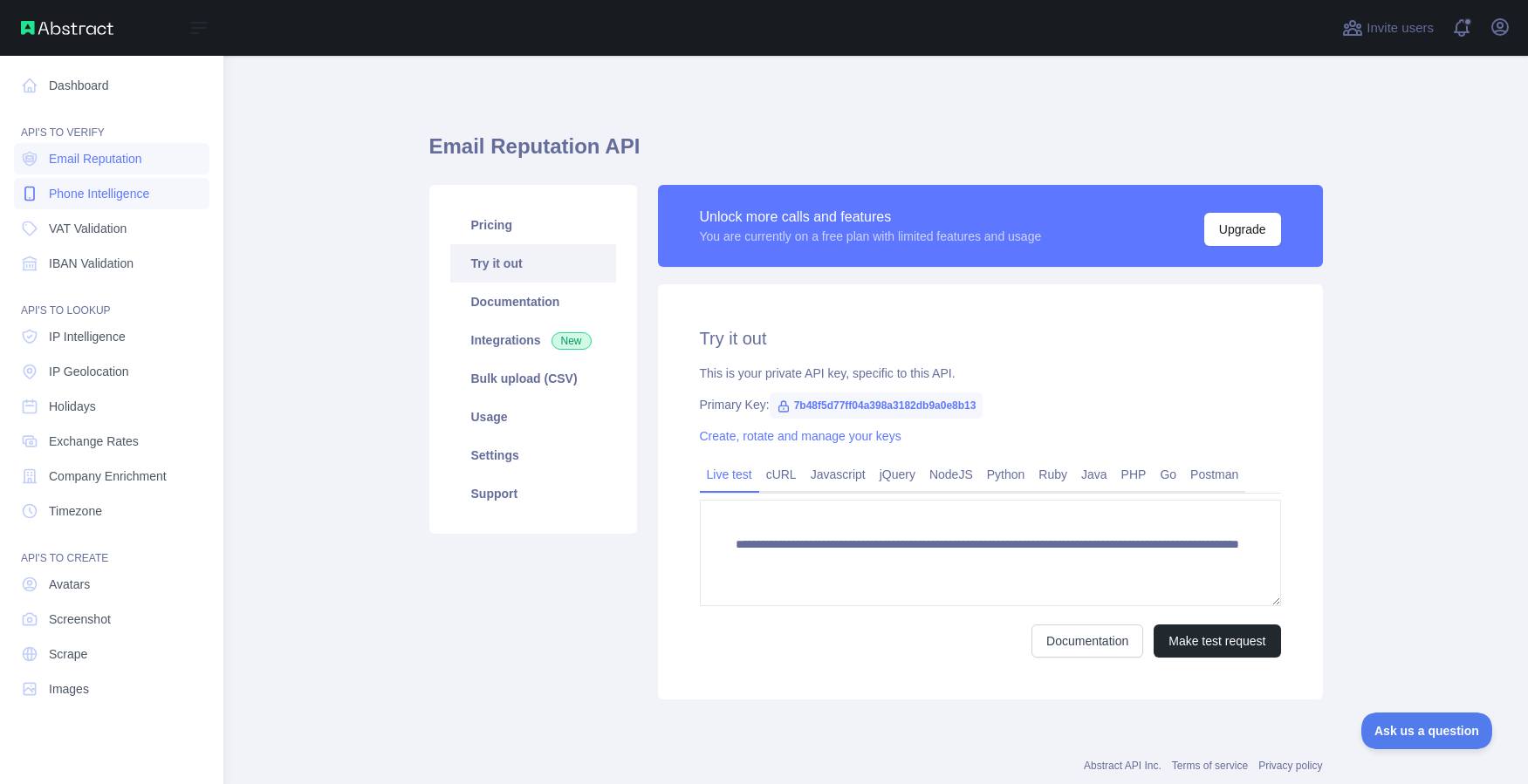
click at [114, 190] on span "Phone Intelligence" at bounding box center [98, 194] width 100 height 17
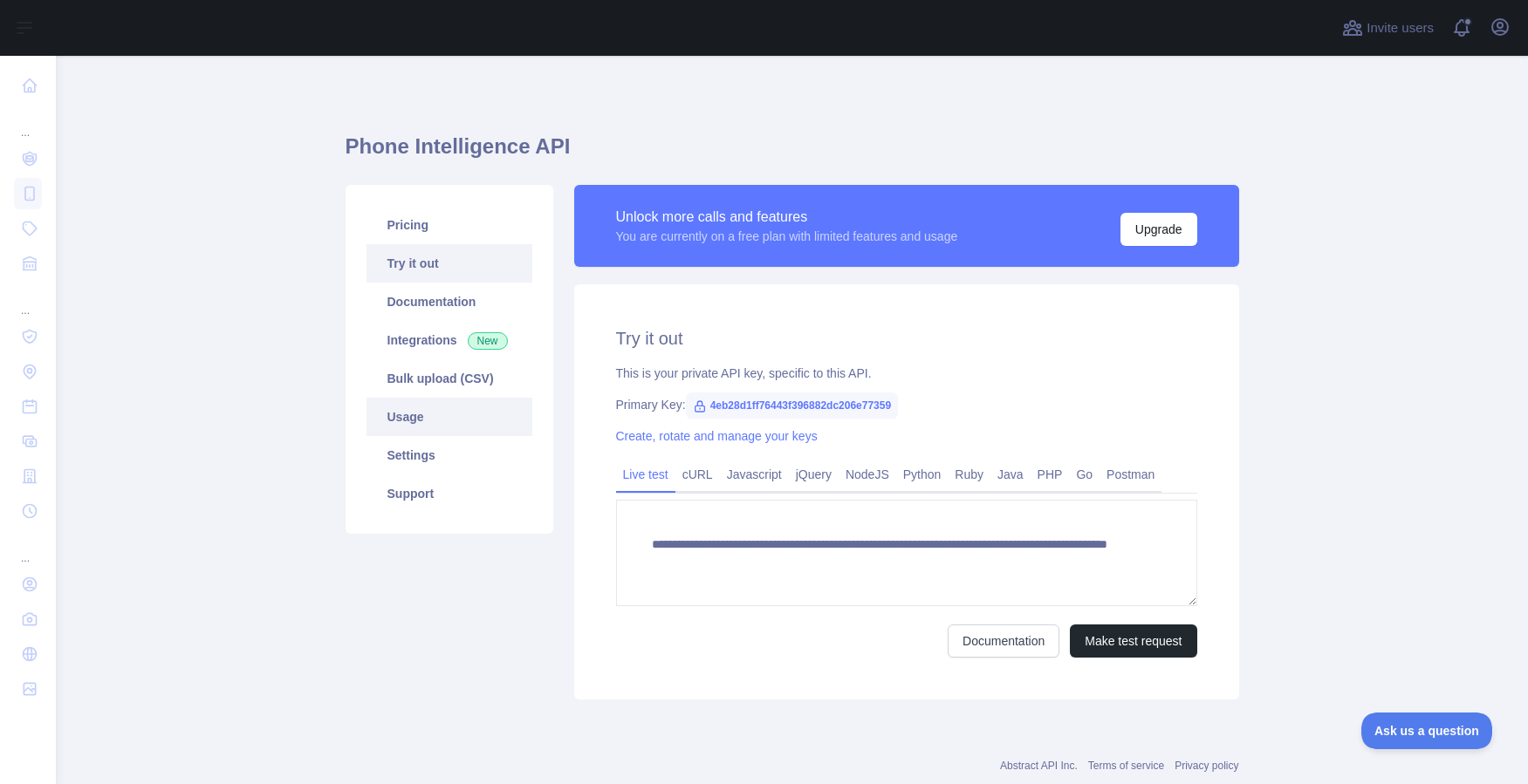
click at [410, 421] on link "Usage" at bounding box center [449, 417] width 166 height 39
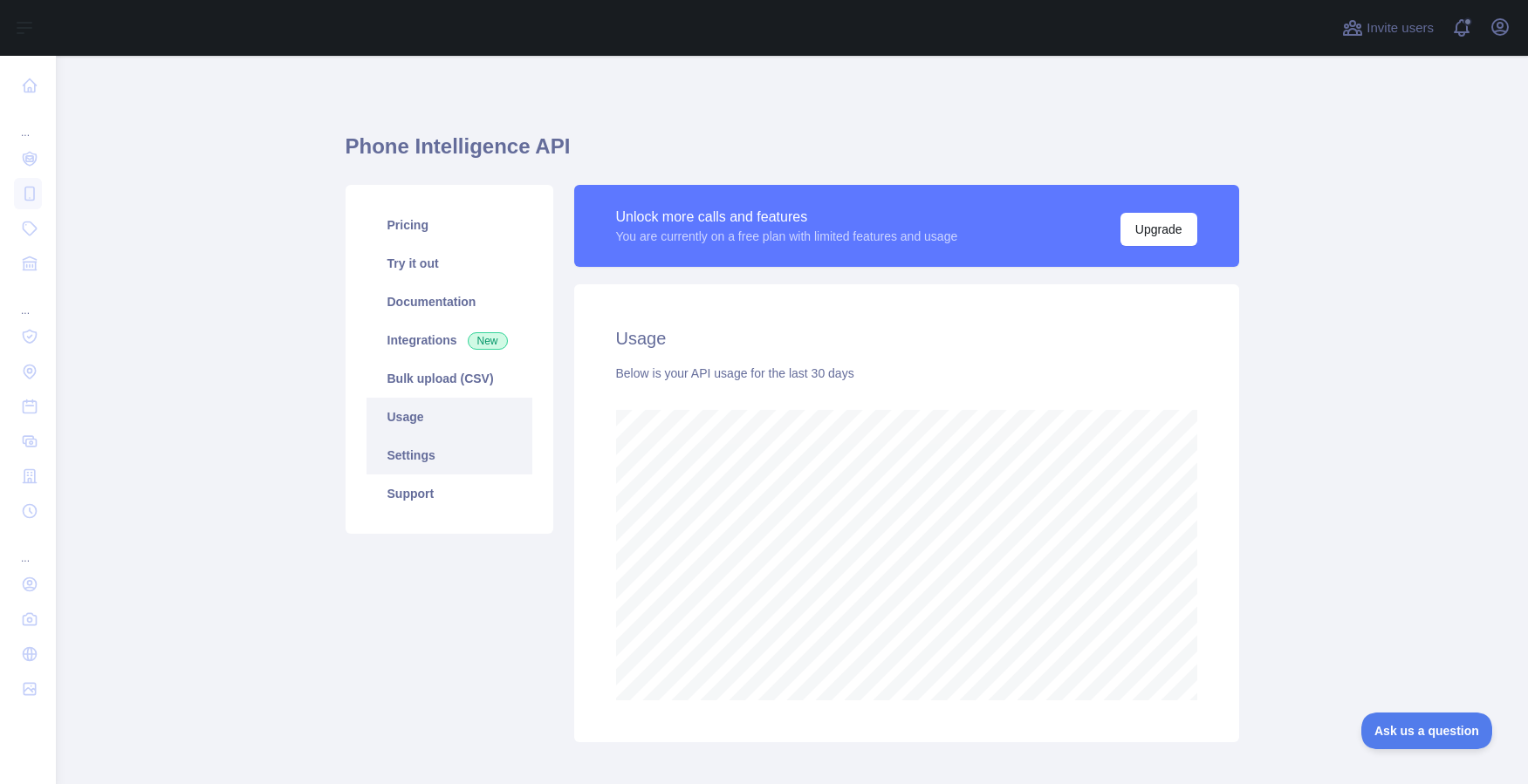
scroll to position [729, 1473]
click at [415, 452] on link "Settings" at bounding box center [449, 456] width 166 height 39
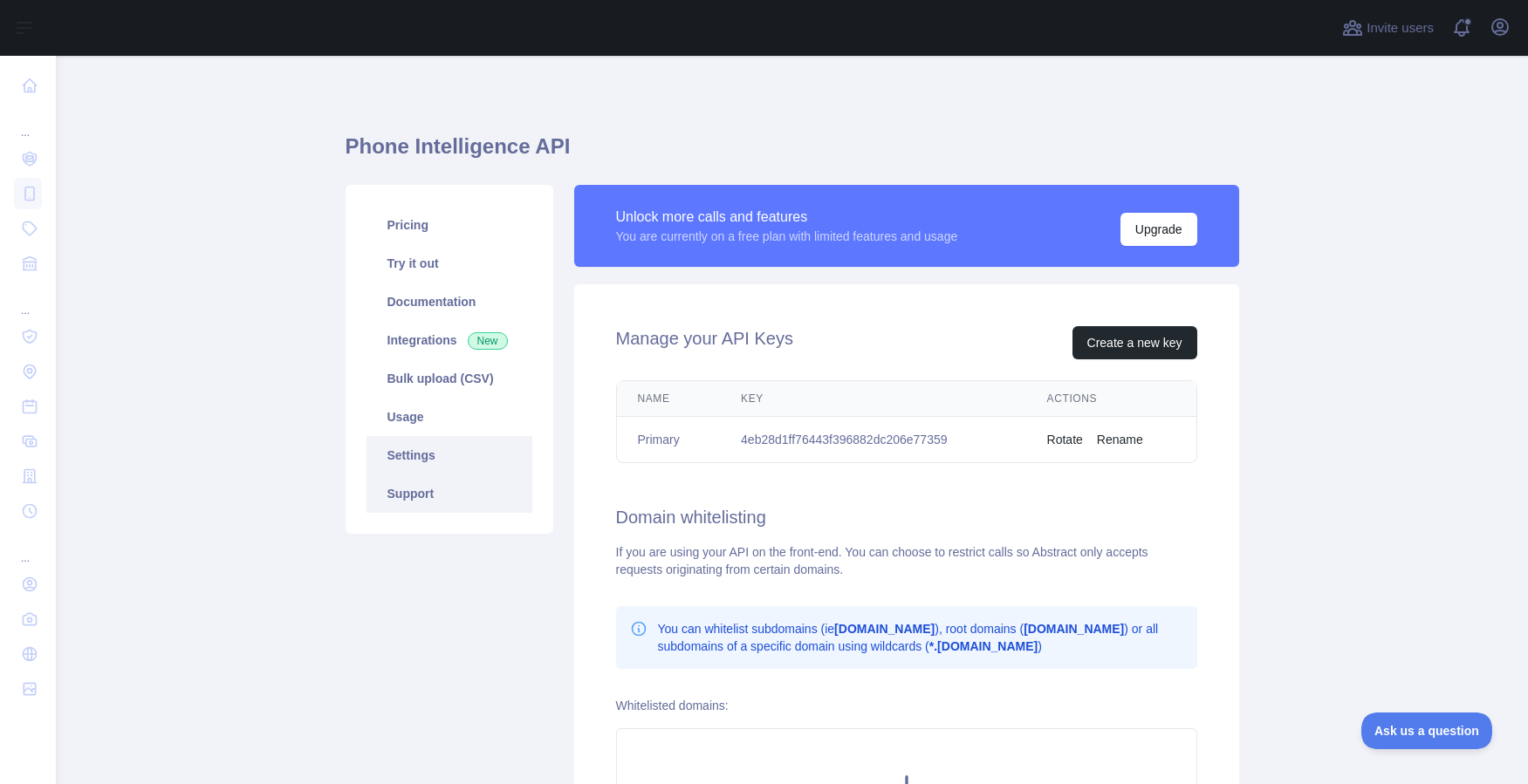
click at [412, 493] on link "Support" at bounding box center [449, 494] width 166 height 39
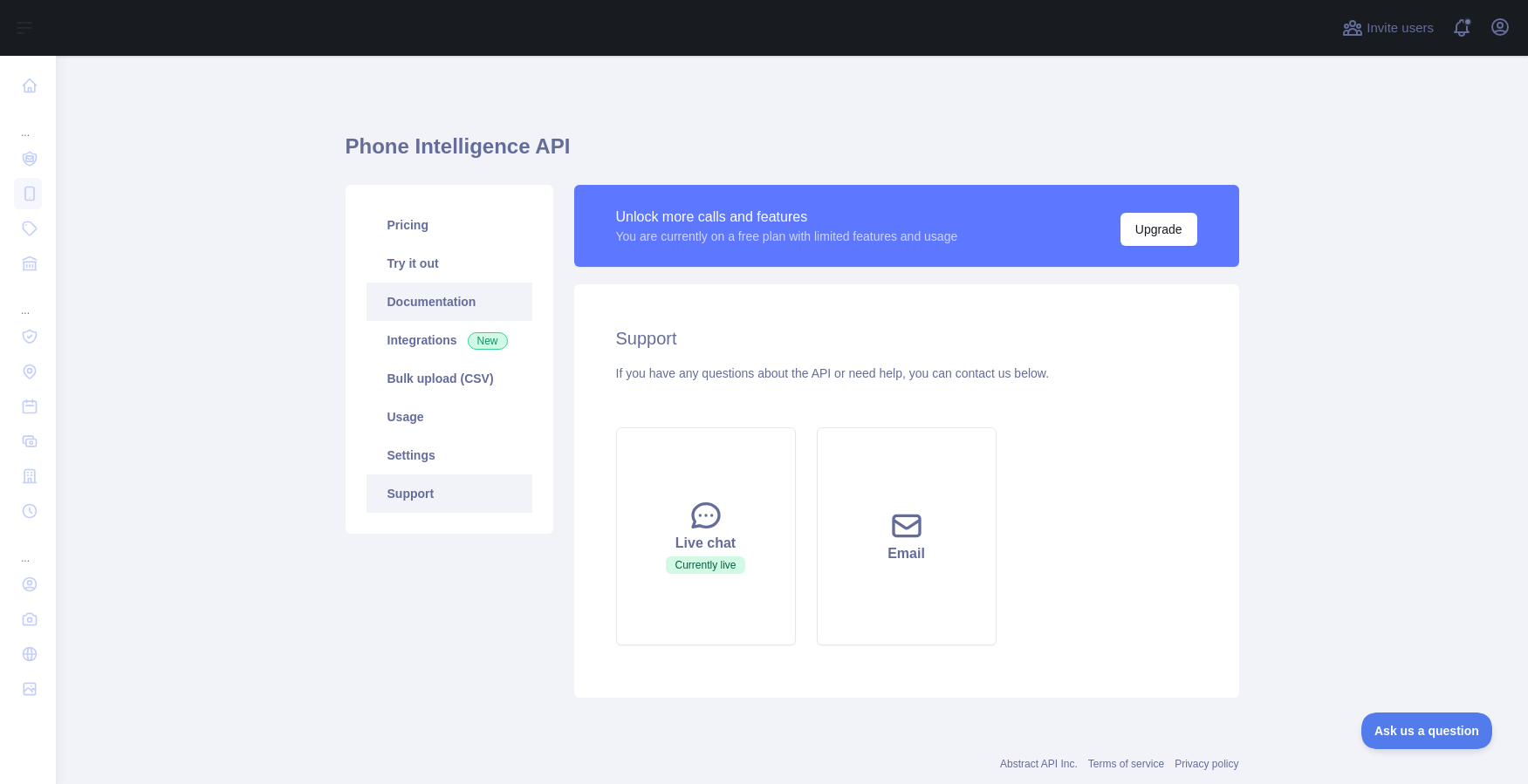
click at [415, 302] on link "Documentation" at bounding box center [449, 302] width 166 height 39
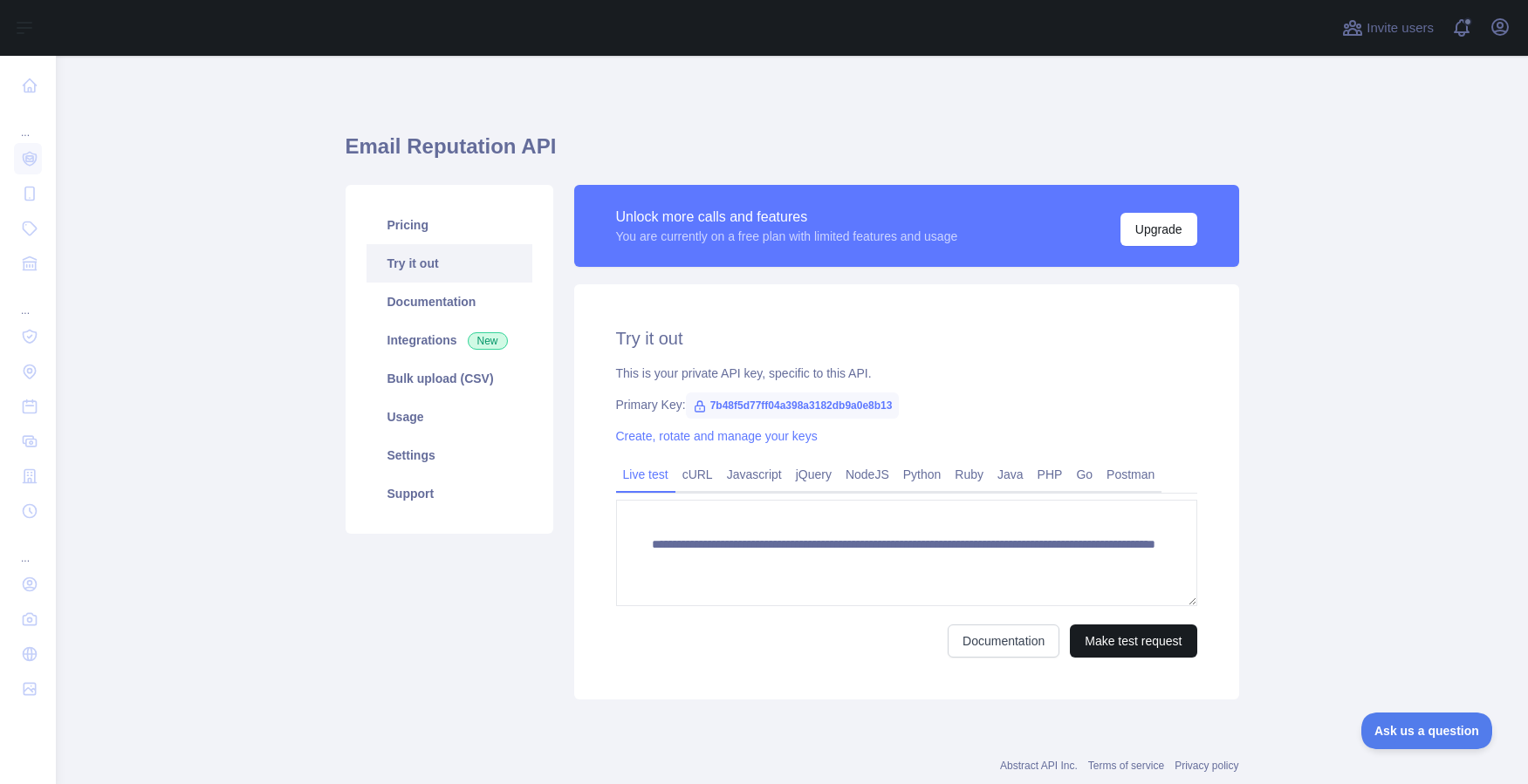
scroll to position [1, 0]
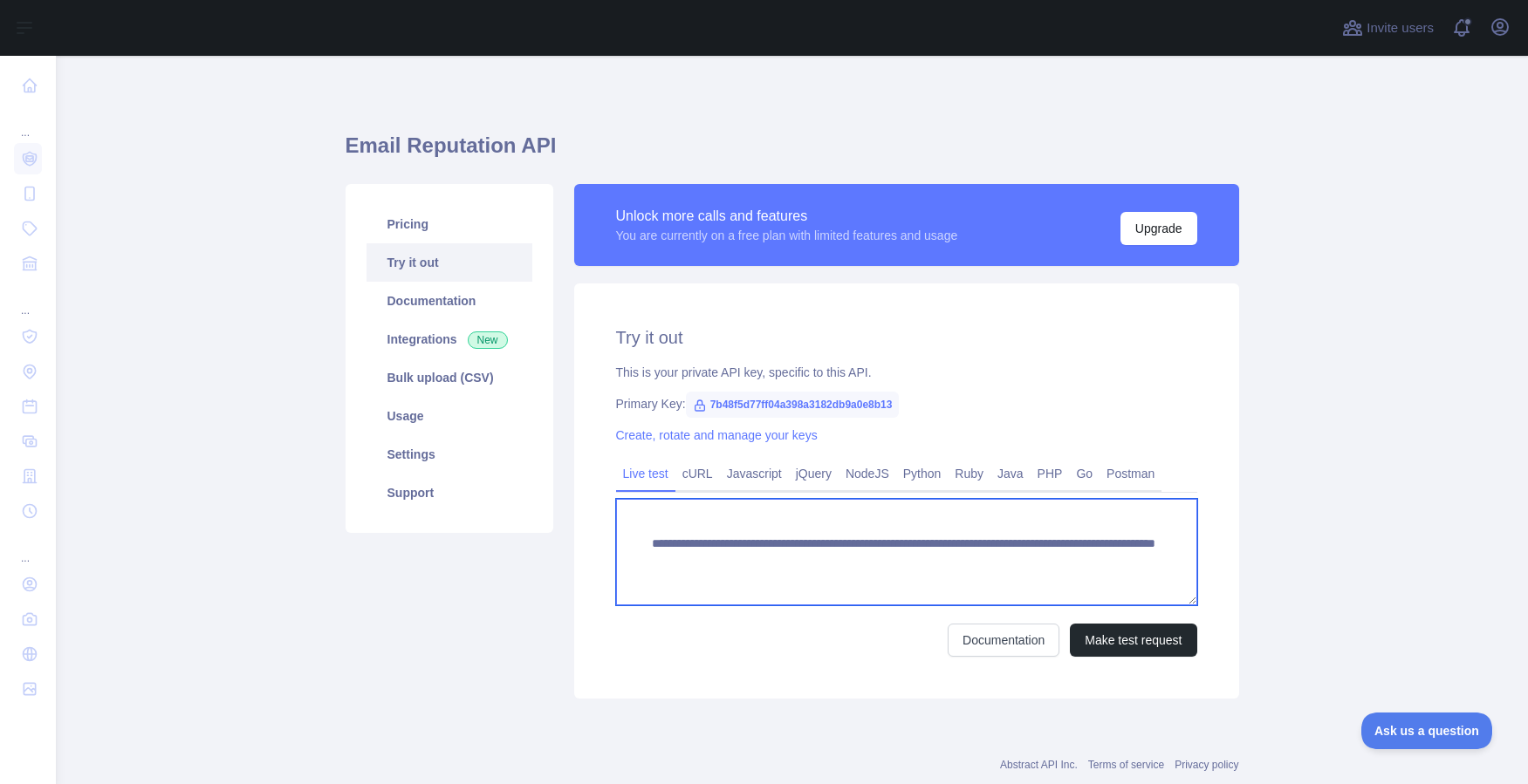
drag, startPoint x: 648, startPoint y: 540, endPoint x: 1230, endPoint y: 575, distance: 583.1
click at [1230, 575] on div "**********" at bounding box center [907, 491] width 665 height 415
paste textarea
type textarea "**********"
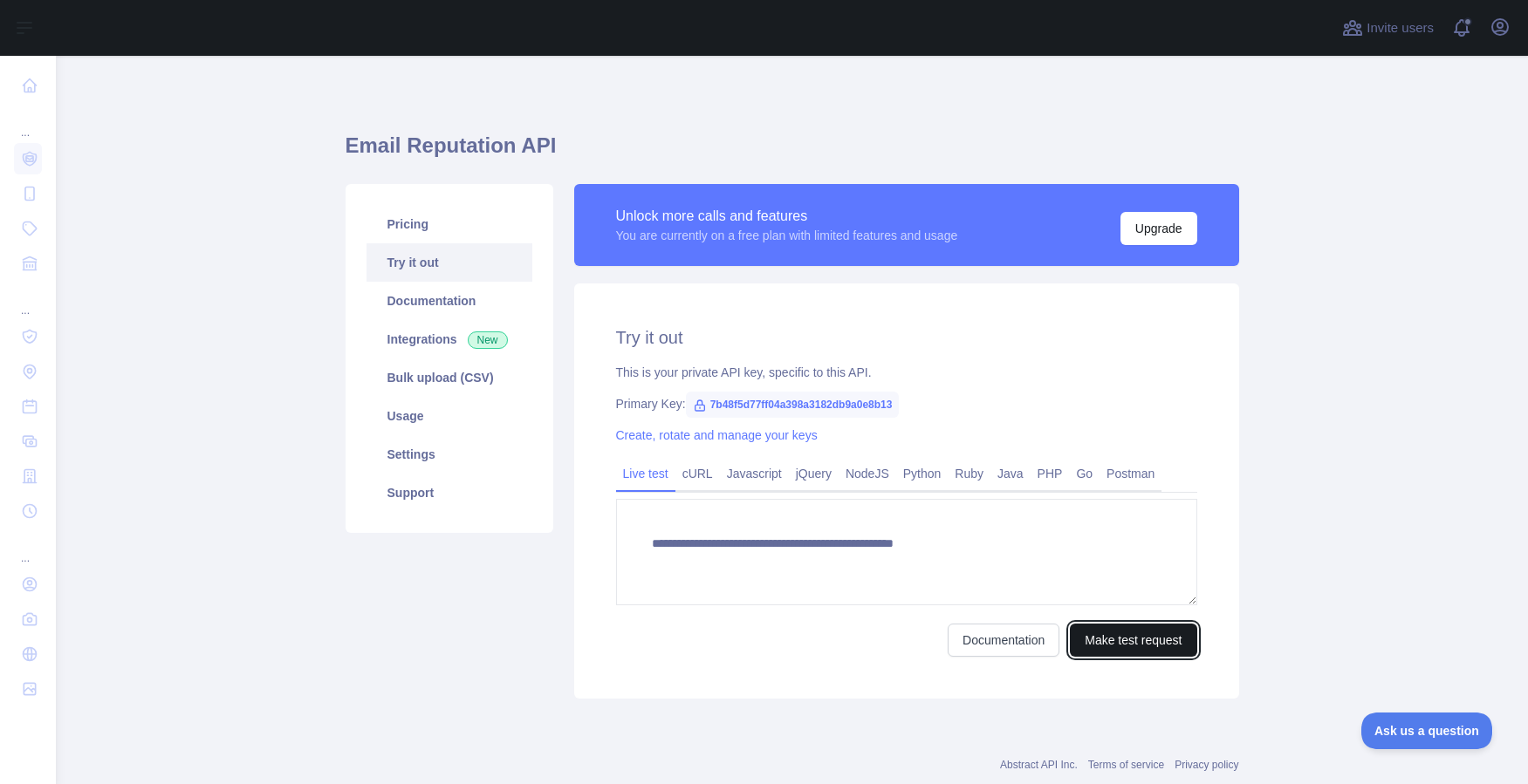
click at [1131, 638] on button "Make test request" at bounding box center [1133, 640] width 126 height 33
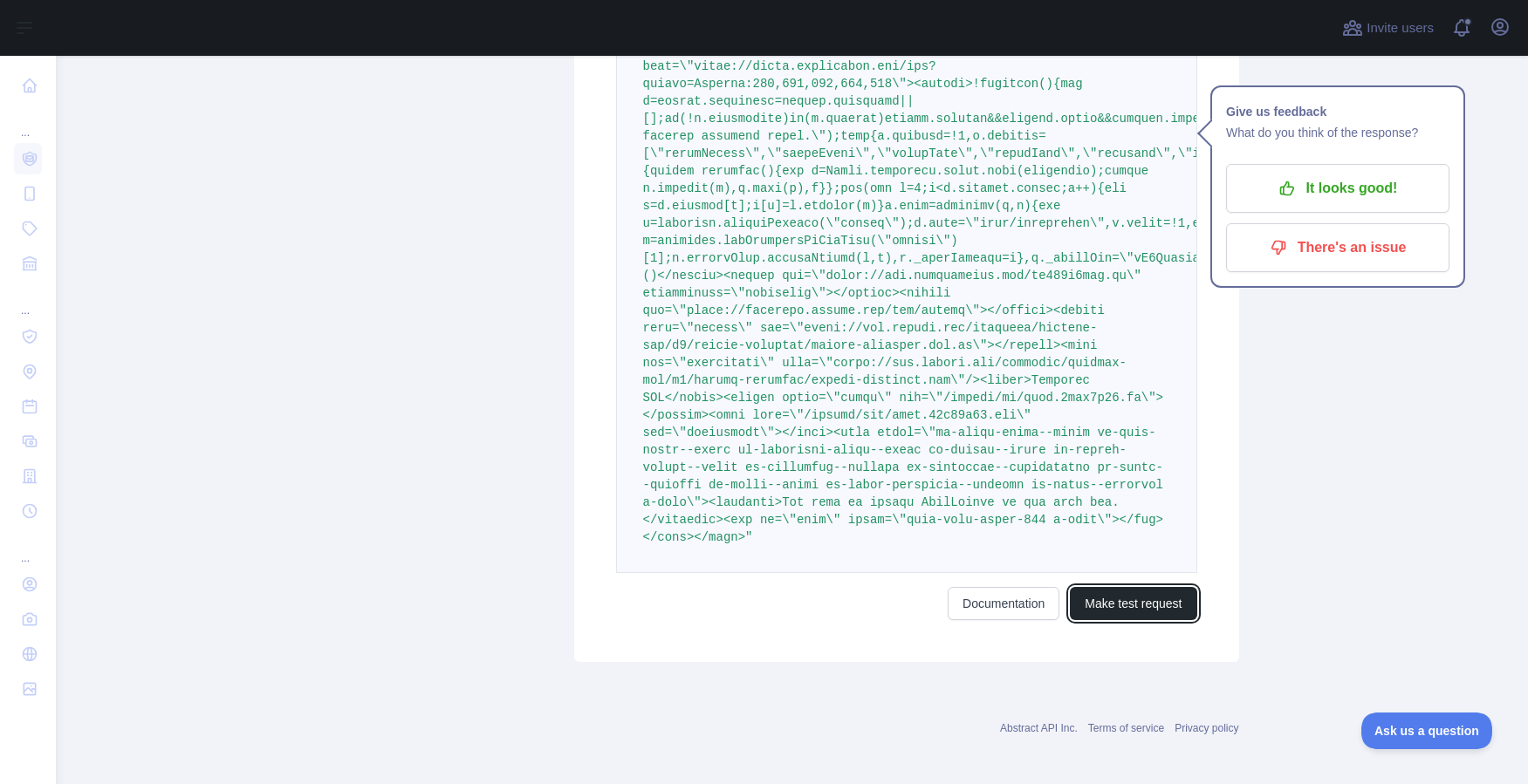
scroll to position [713, 0]
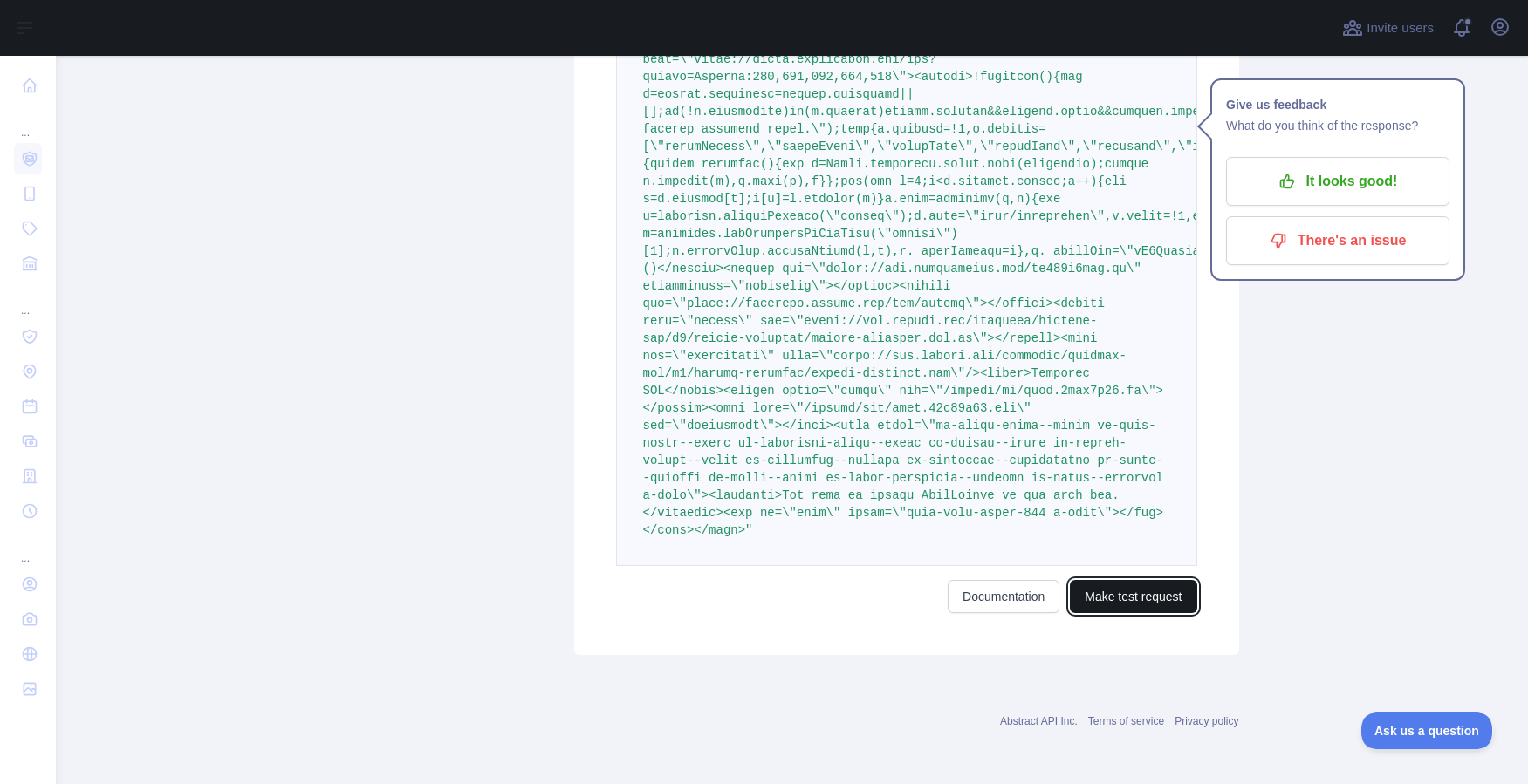
click at [1120, 592] on button "Make test request" at bounding box center [1133, 597] width 126 height 33
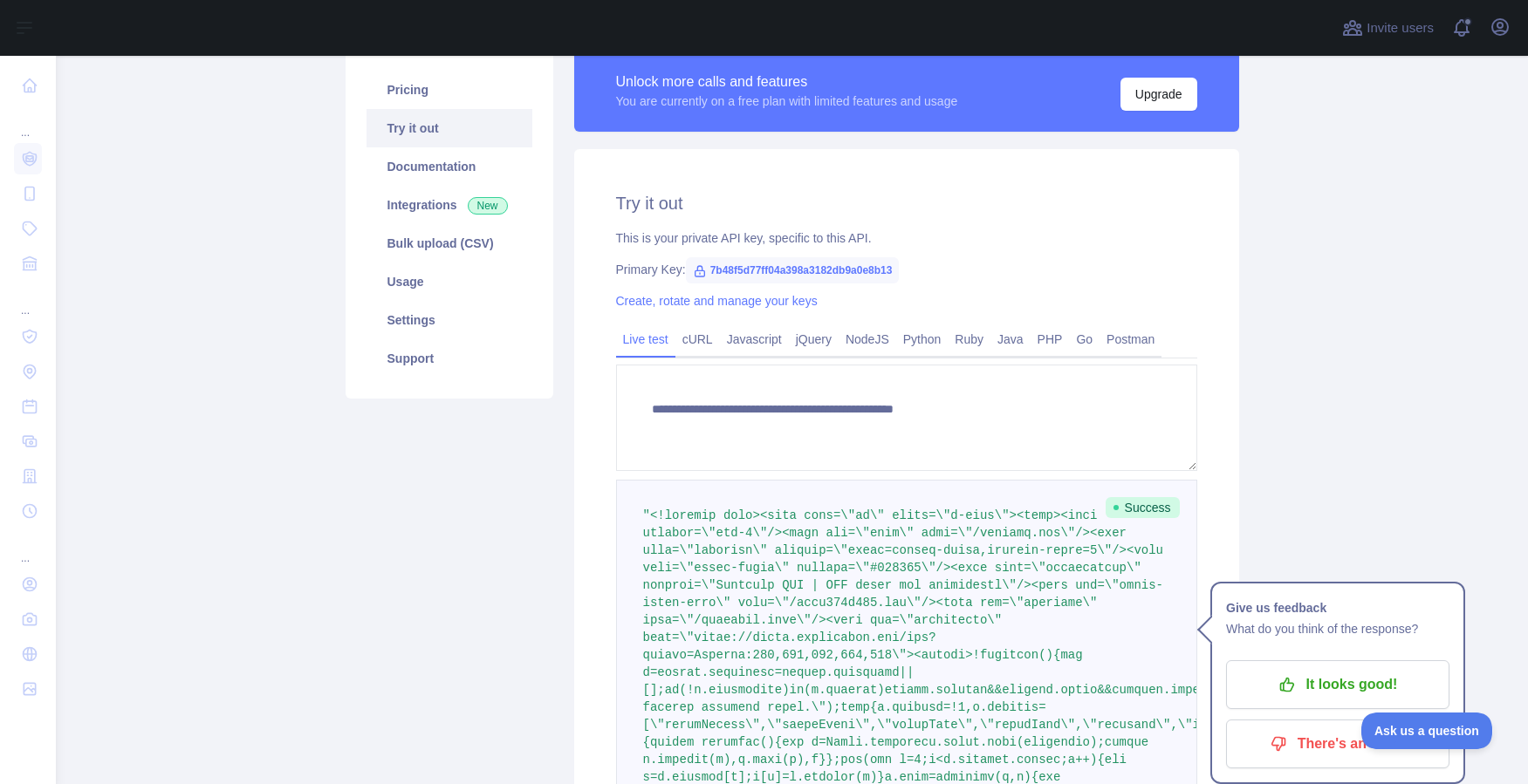
scroll to position [152, 0]
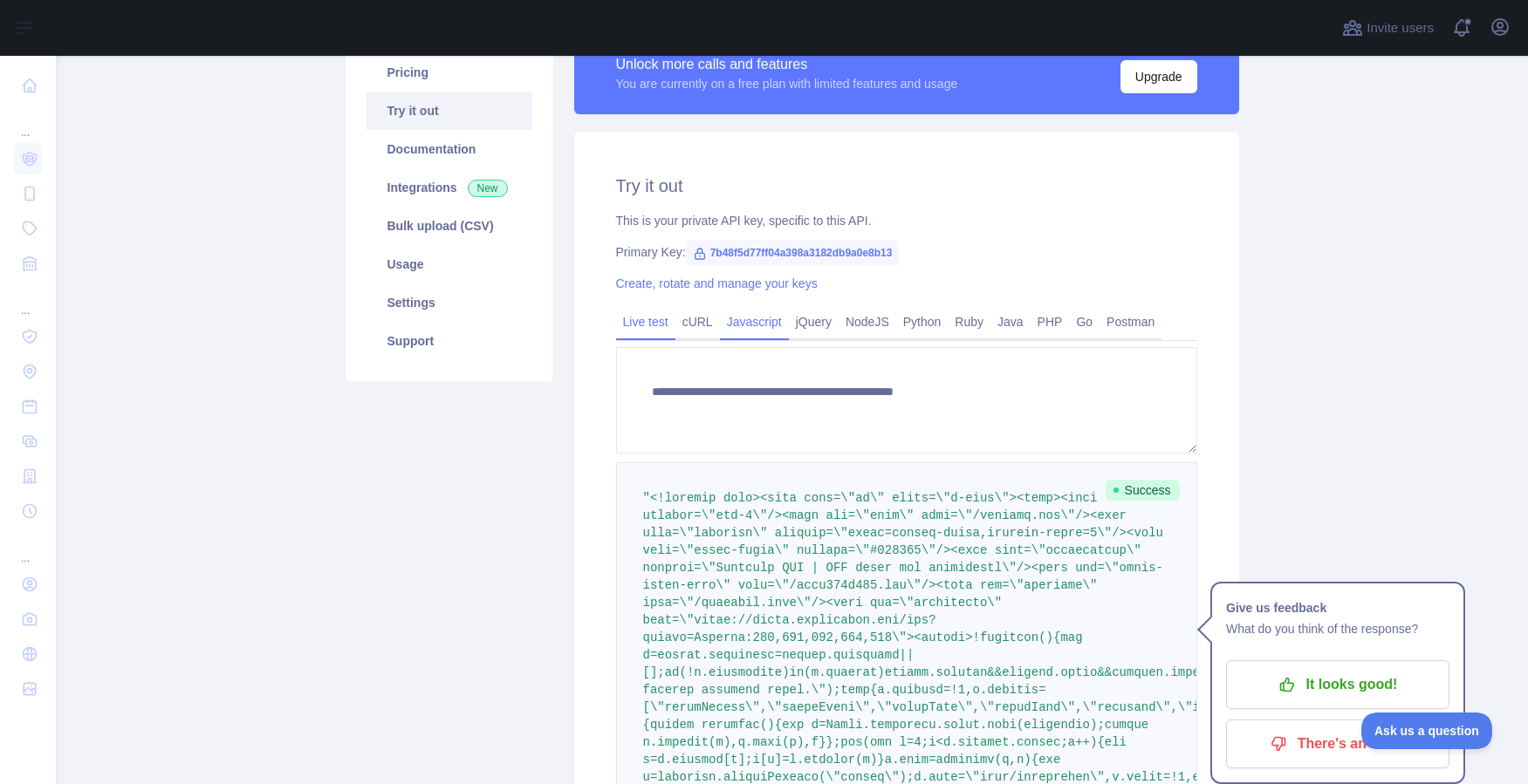
click at [752, 325] on link "Javascript" at bounding box center [754, 321] width 69 height 28
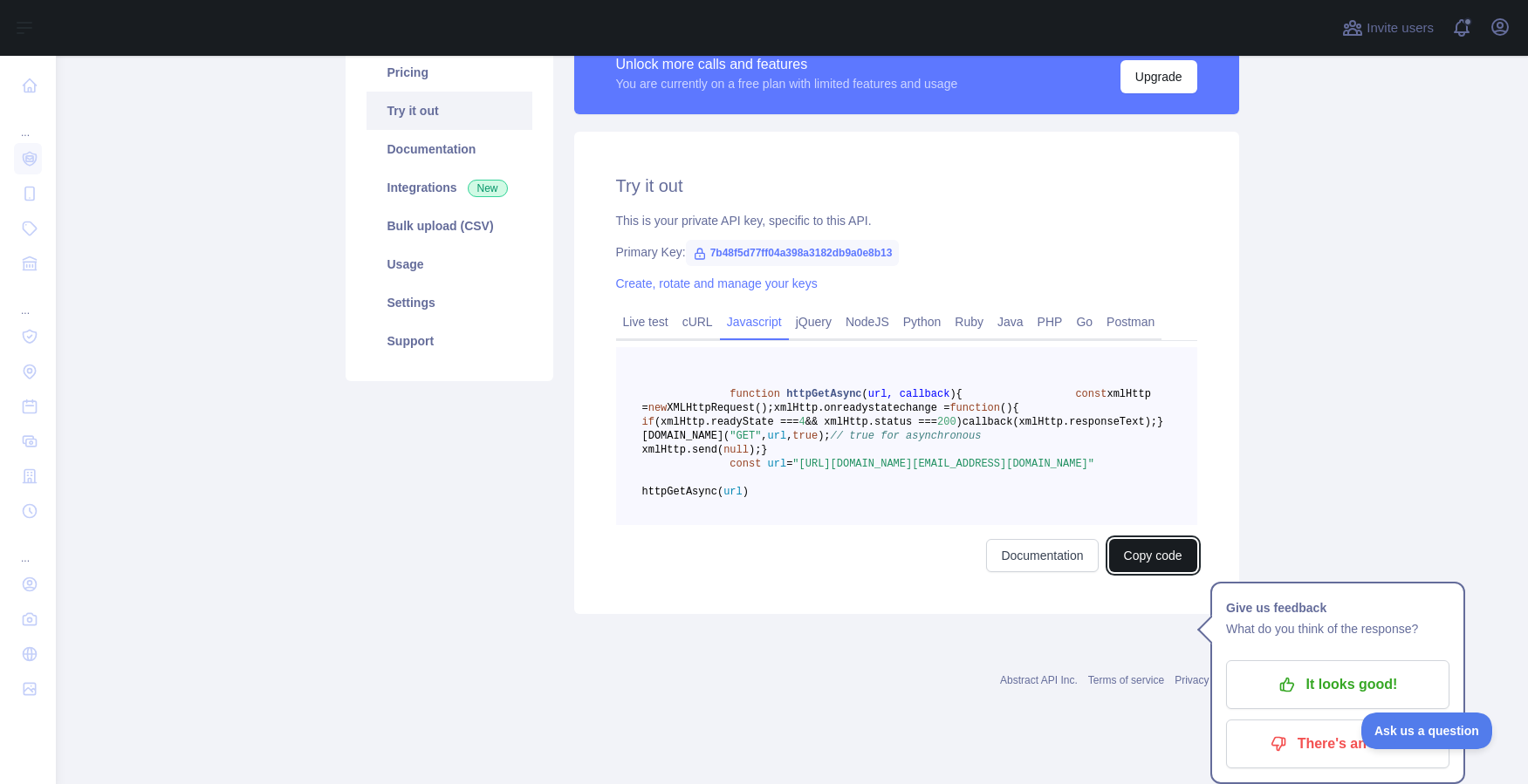
click at [1151, 572] on button "Copy code" at bounding box center [1153, 556] width 88 height 33
click at [402, 261] on link "Usage" at bounding box center [449, 265] width 166 height 39
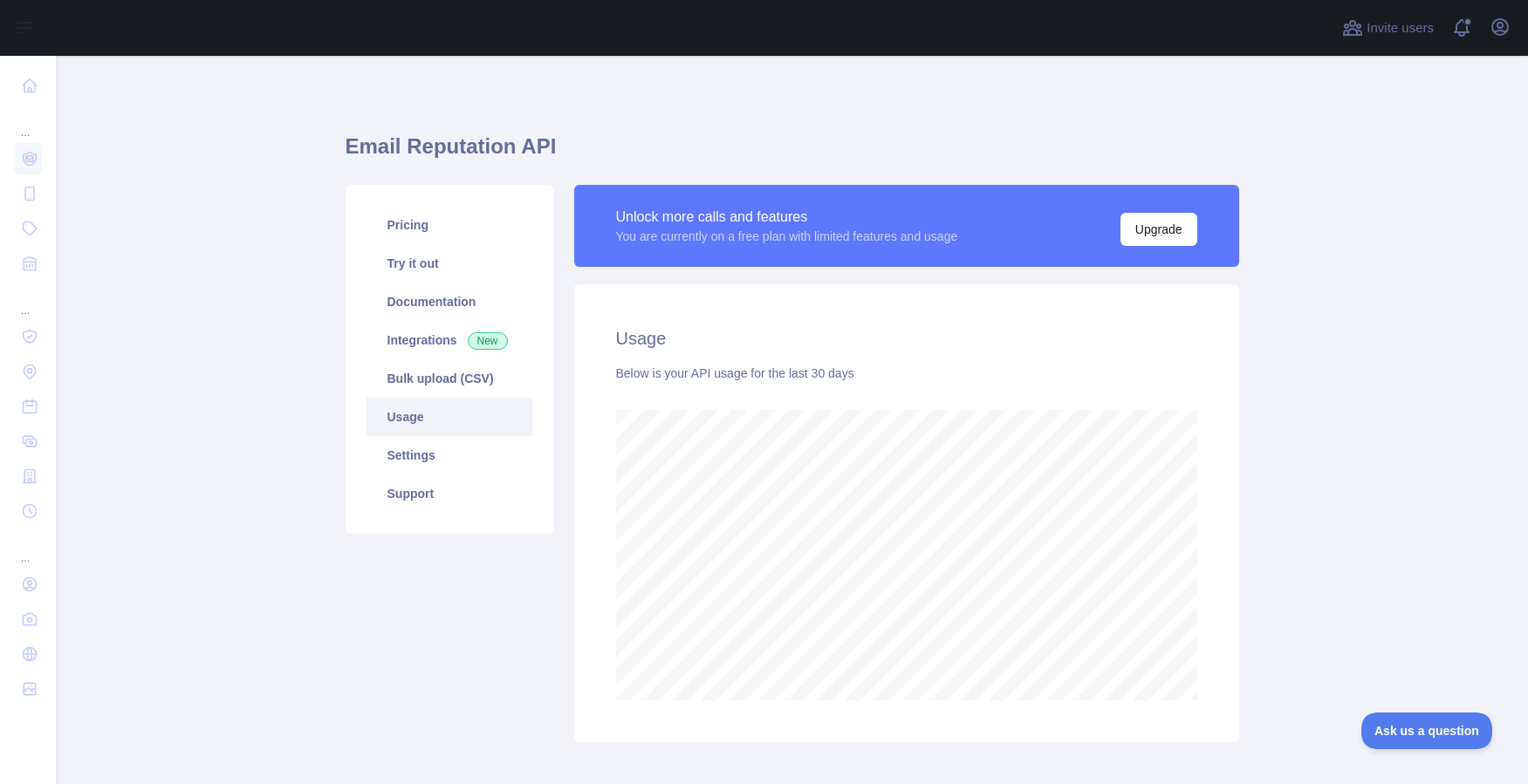
scroll to position [729, 1473]
click at [415, 453] on link "Settings" at bounding box center [449, 456] width 166 height 39
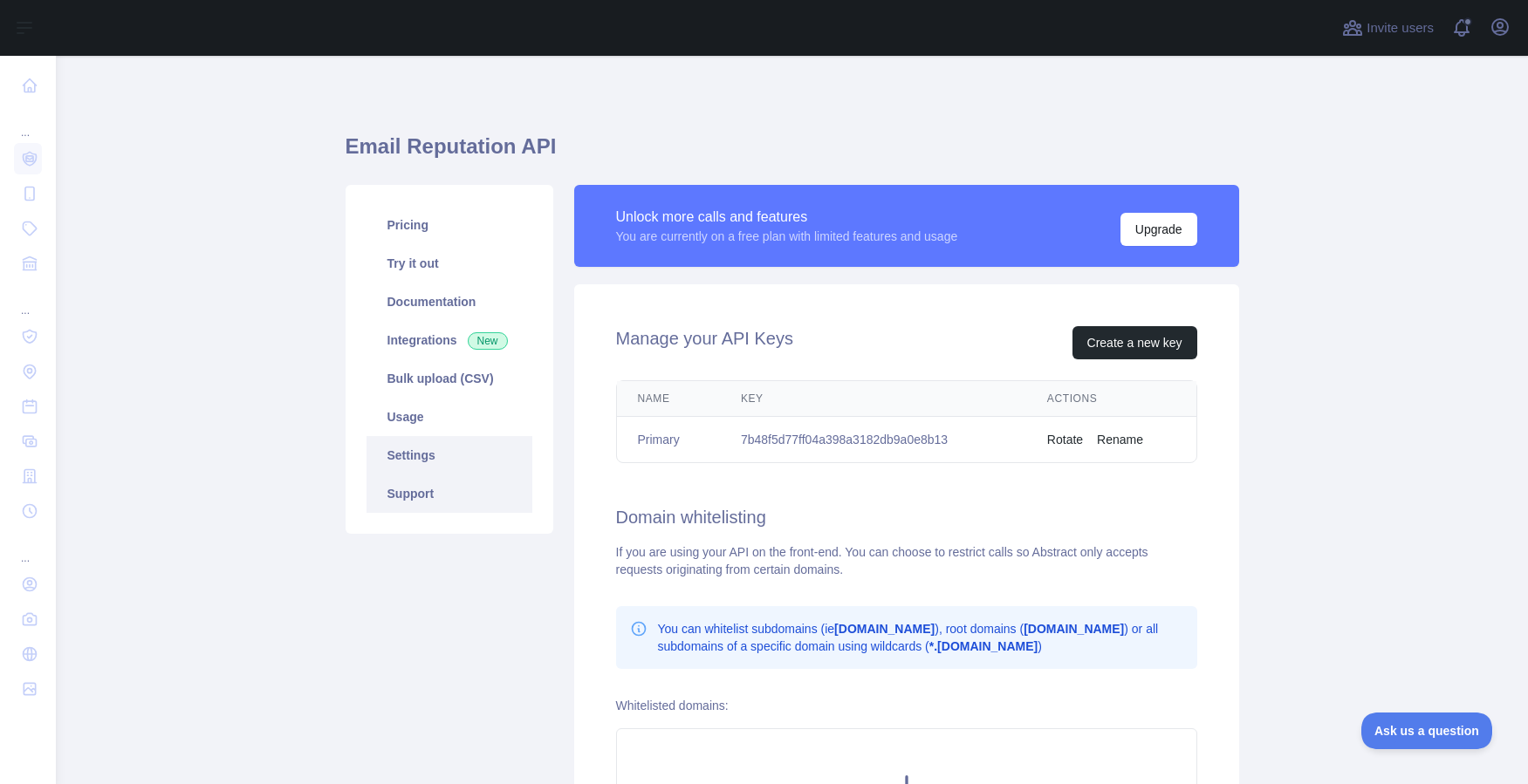
click at [420, 488] on link "Support" at bounding box center [449, 494] width 166 height 39
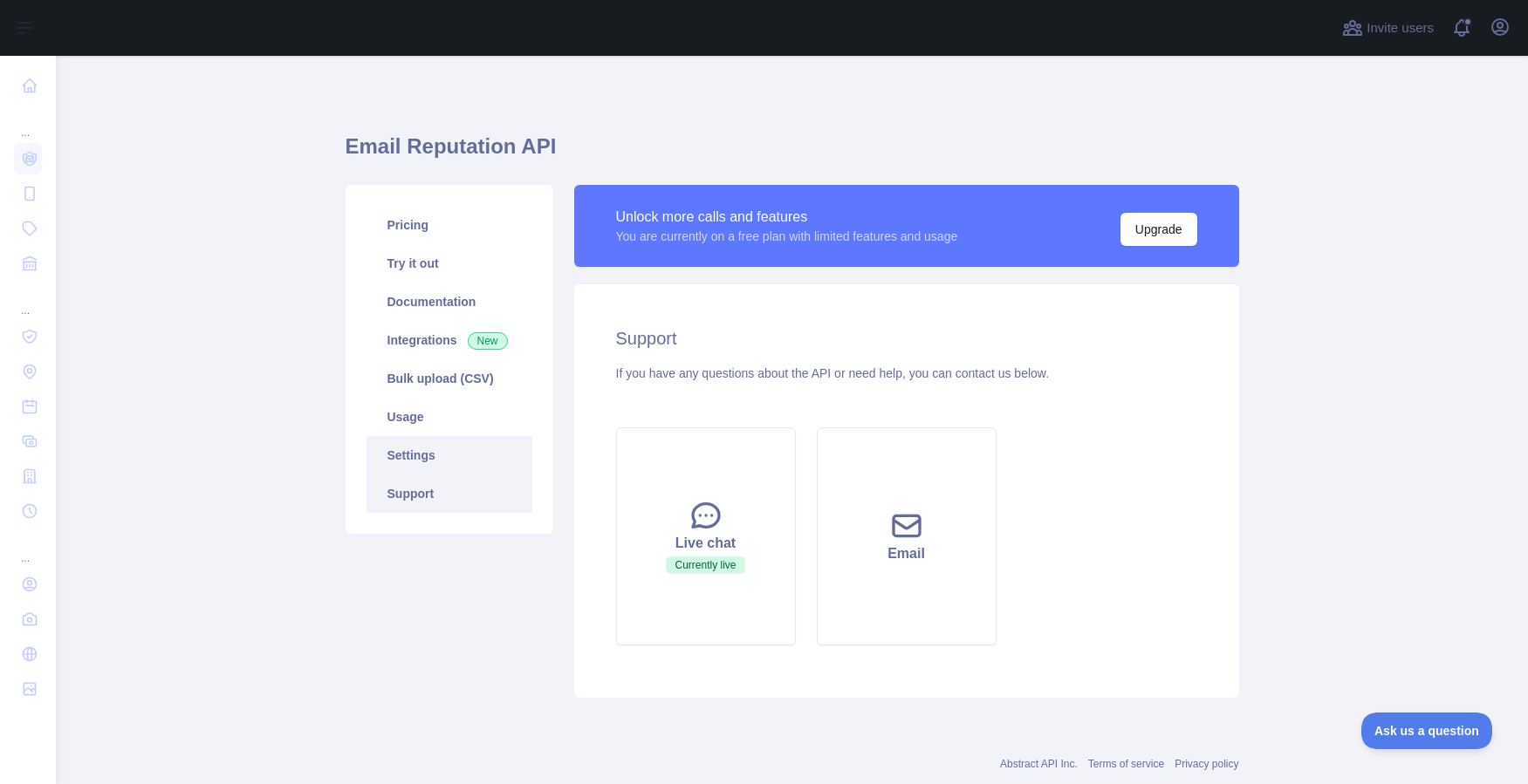
click at [417, 449] on link "Settings" at bounding box center [449, 456] width 166 height 39
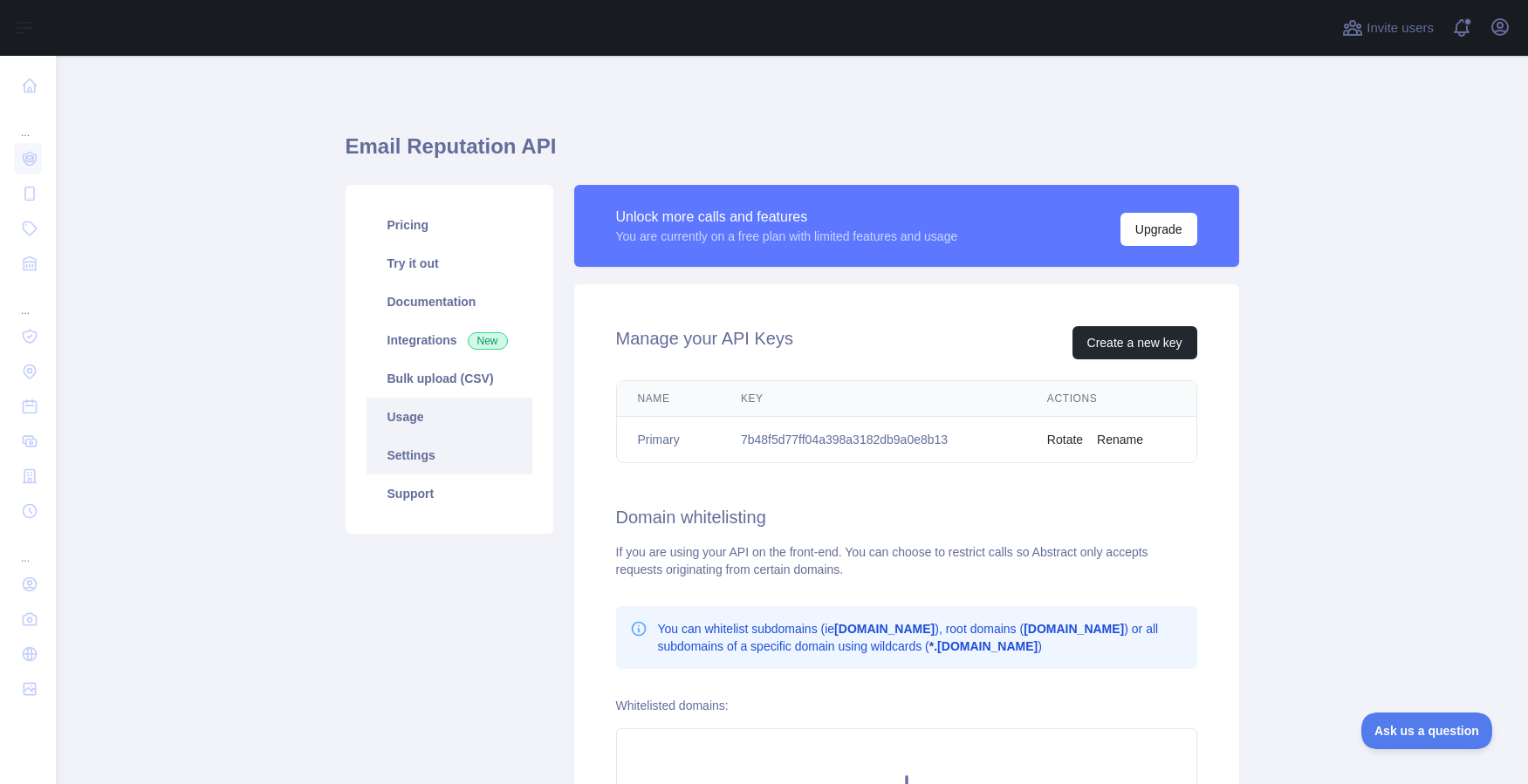
click at [402, 413] on link "Usage" at bounding box center [449, 417] width 166 height 39
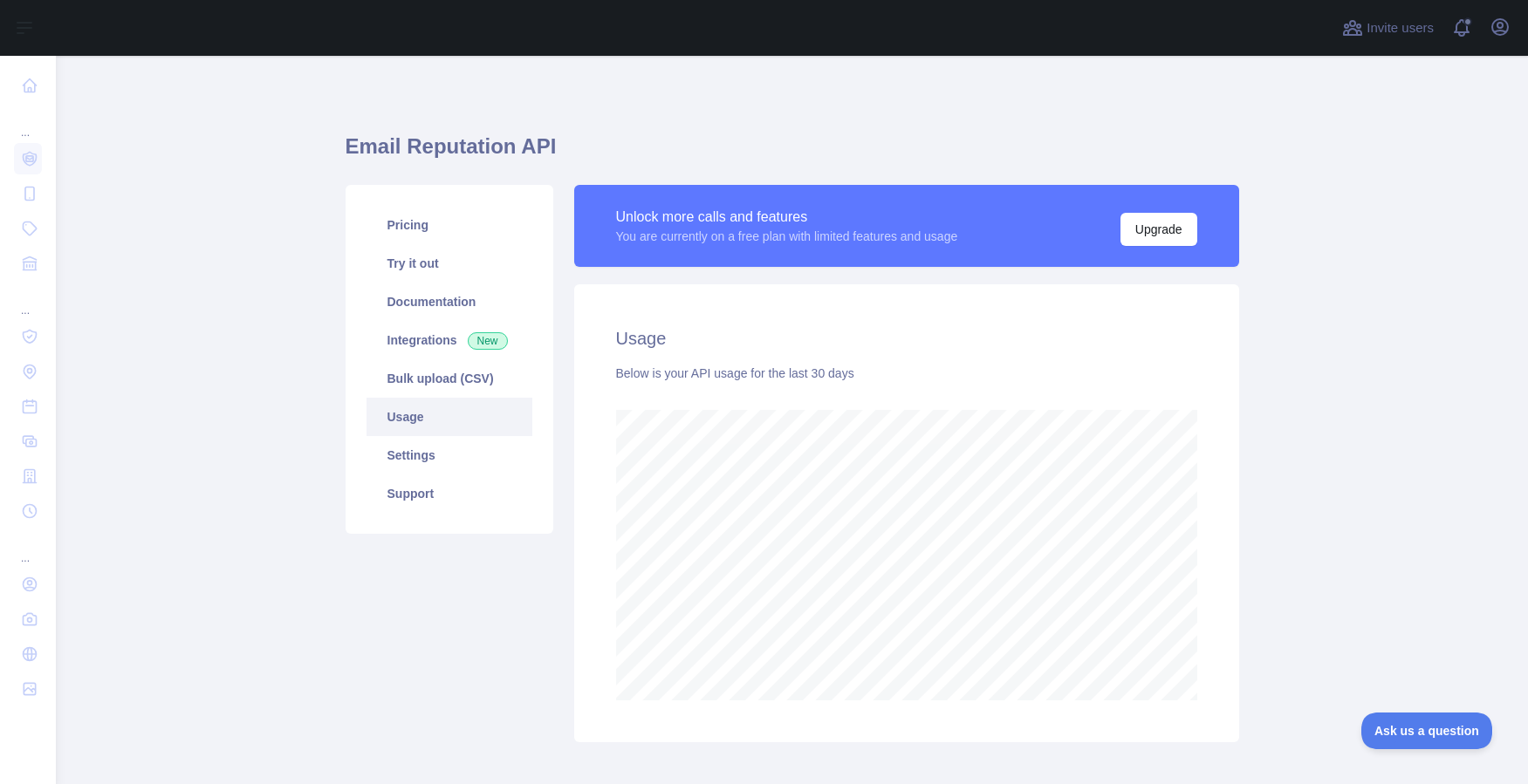
scroll to position [729, 1473]
click at [411, 337] on link "Integrations New" at bounding box center [449, 341] width 166 height 39
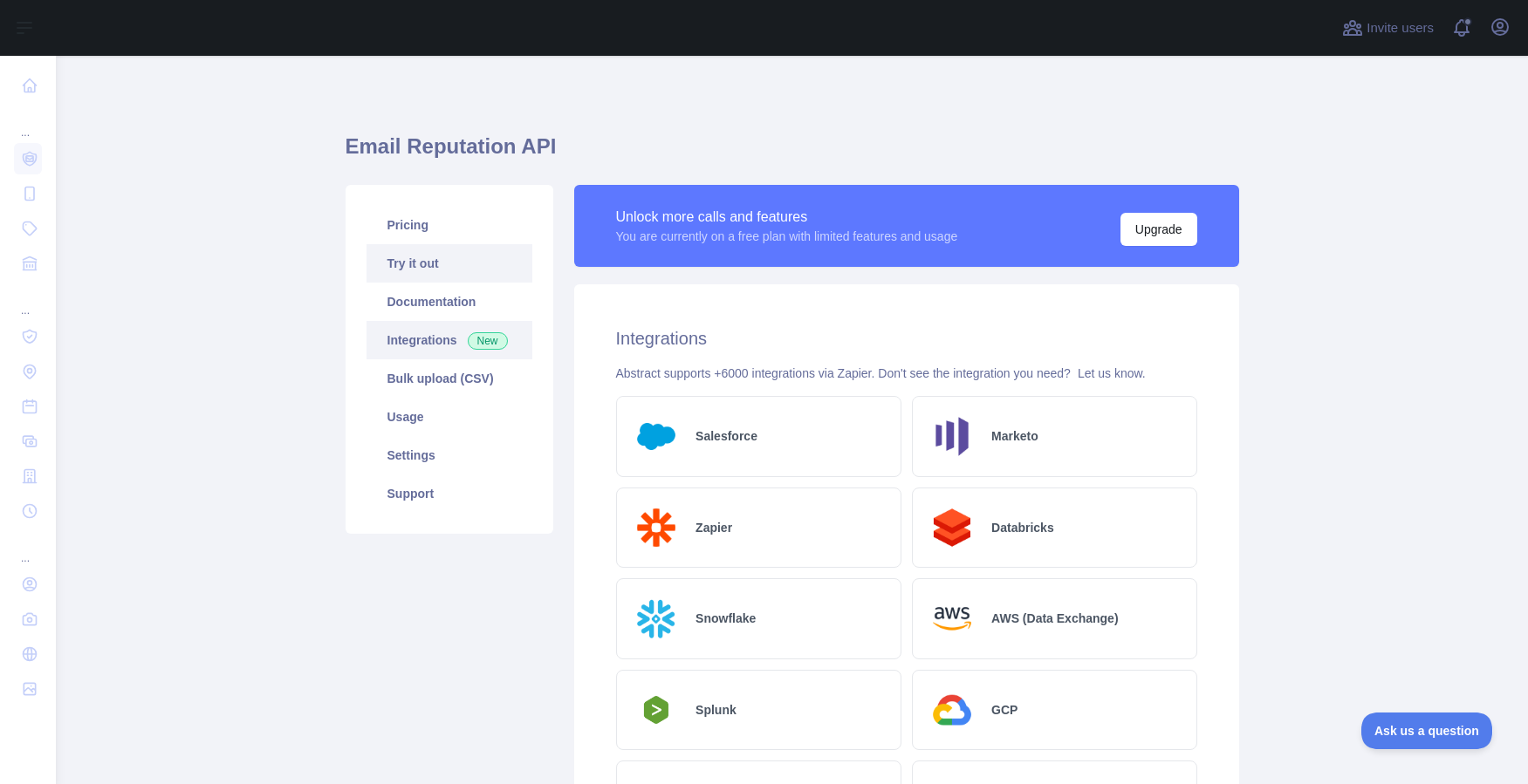
click at [403, 262] on link "Try it out" at bounding box center [449, 264] width 166 height 39
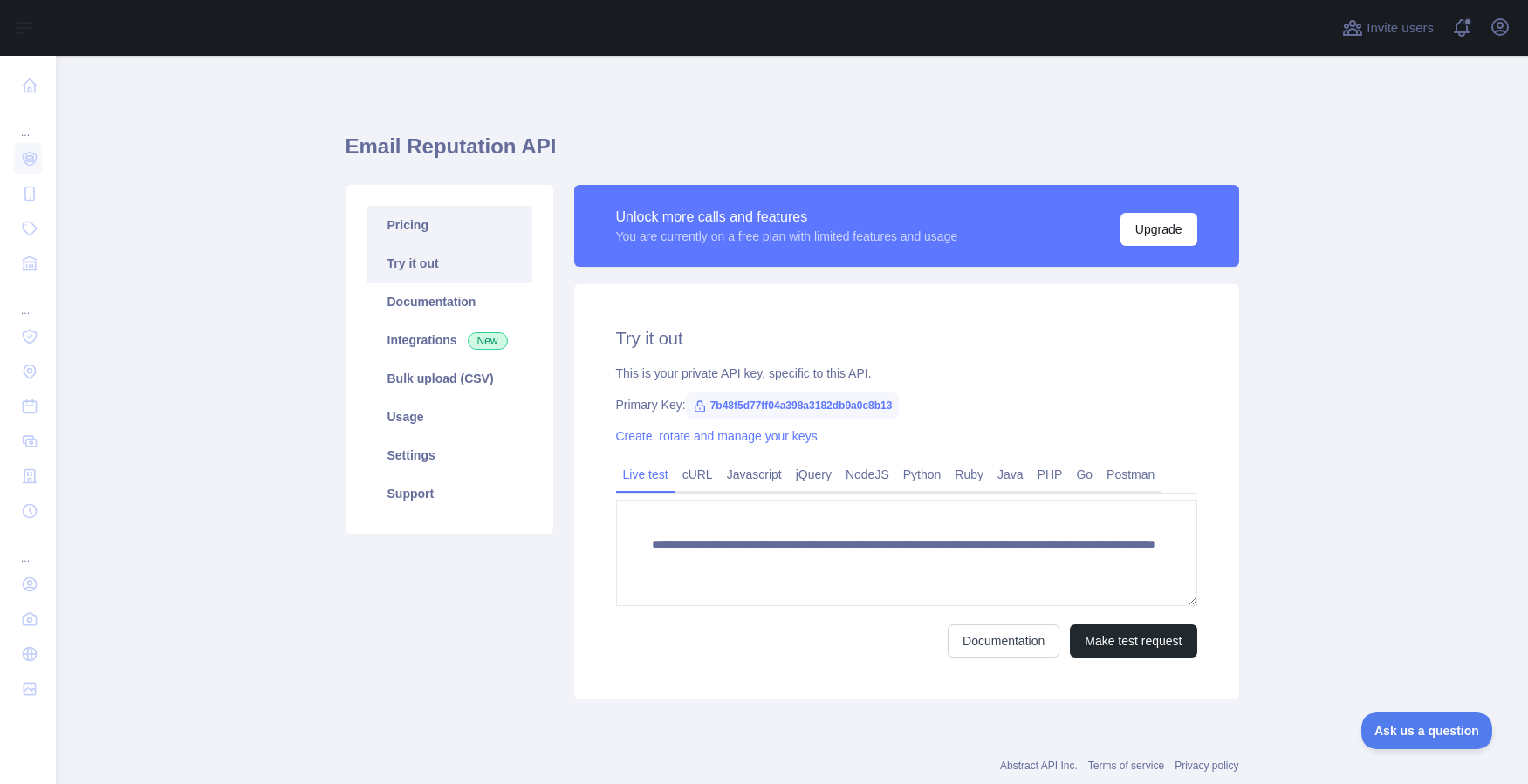
click at [404, 221] on link "Pricing" at bounding box center [449, 225] width 166 height 39
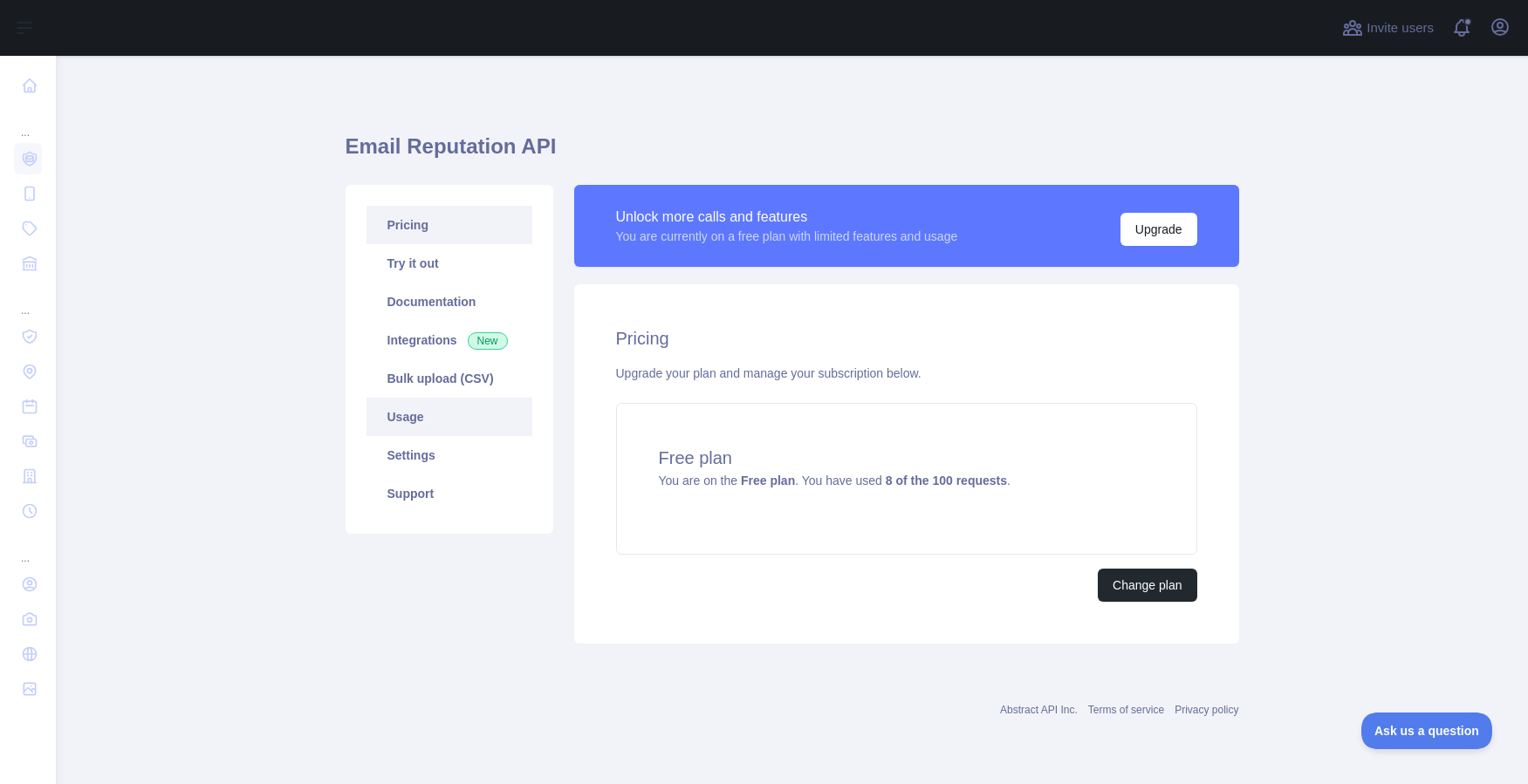
click at [411, 418] on link "Usage" at bounding box center [449, 417] width 166 height 39
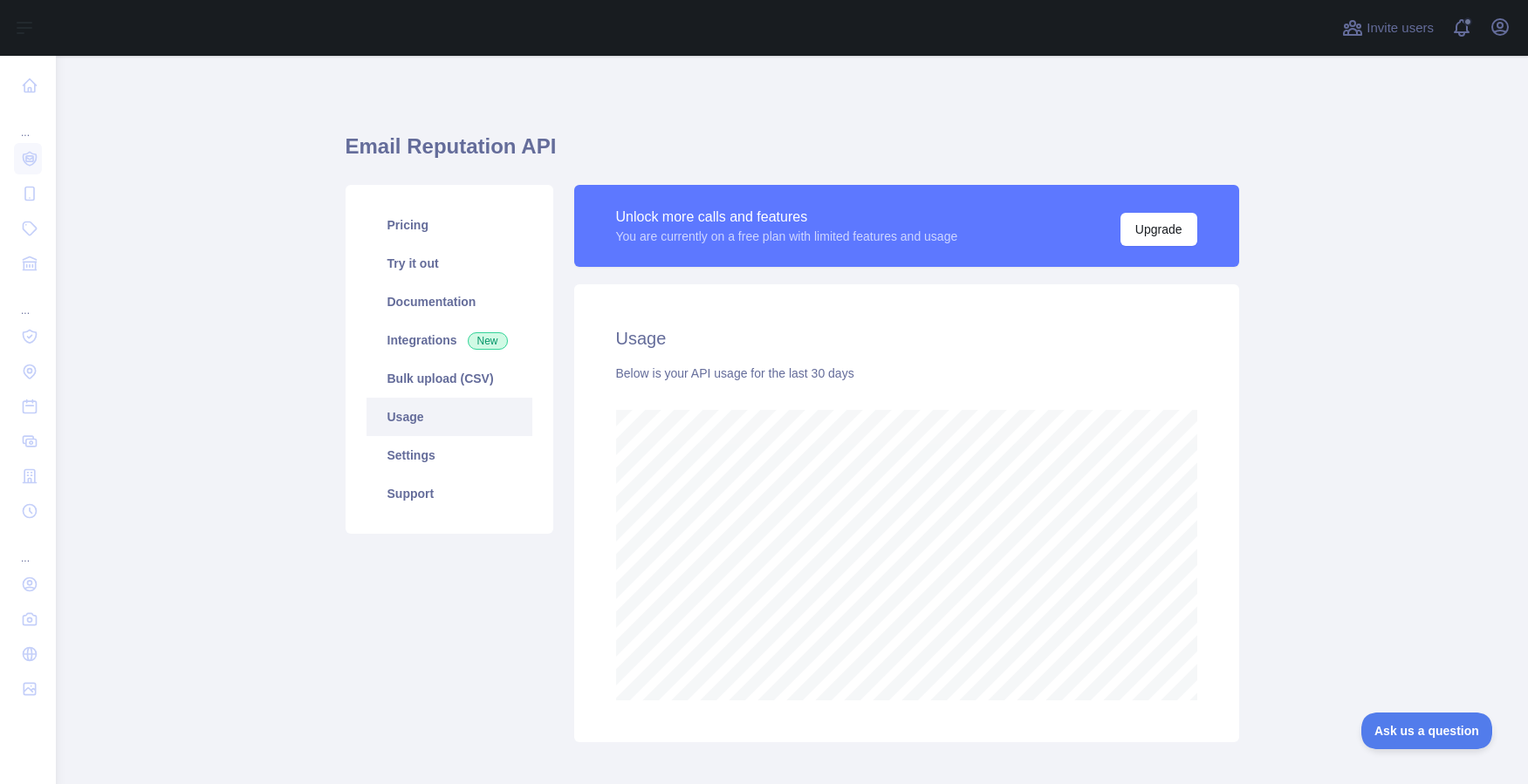
scroll to position [729, 1473]
click at [411, 450] on link "Settings" at bounding box center [449, 456] width 166 height 39
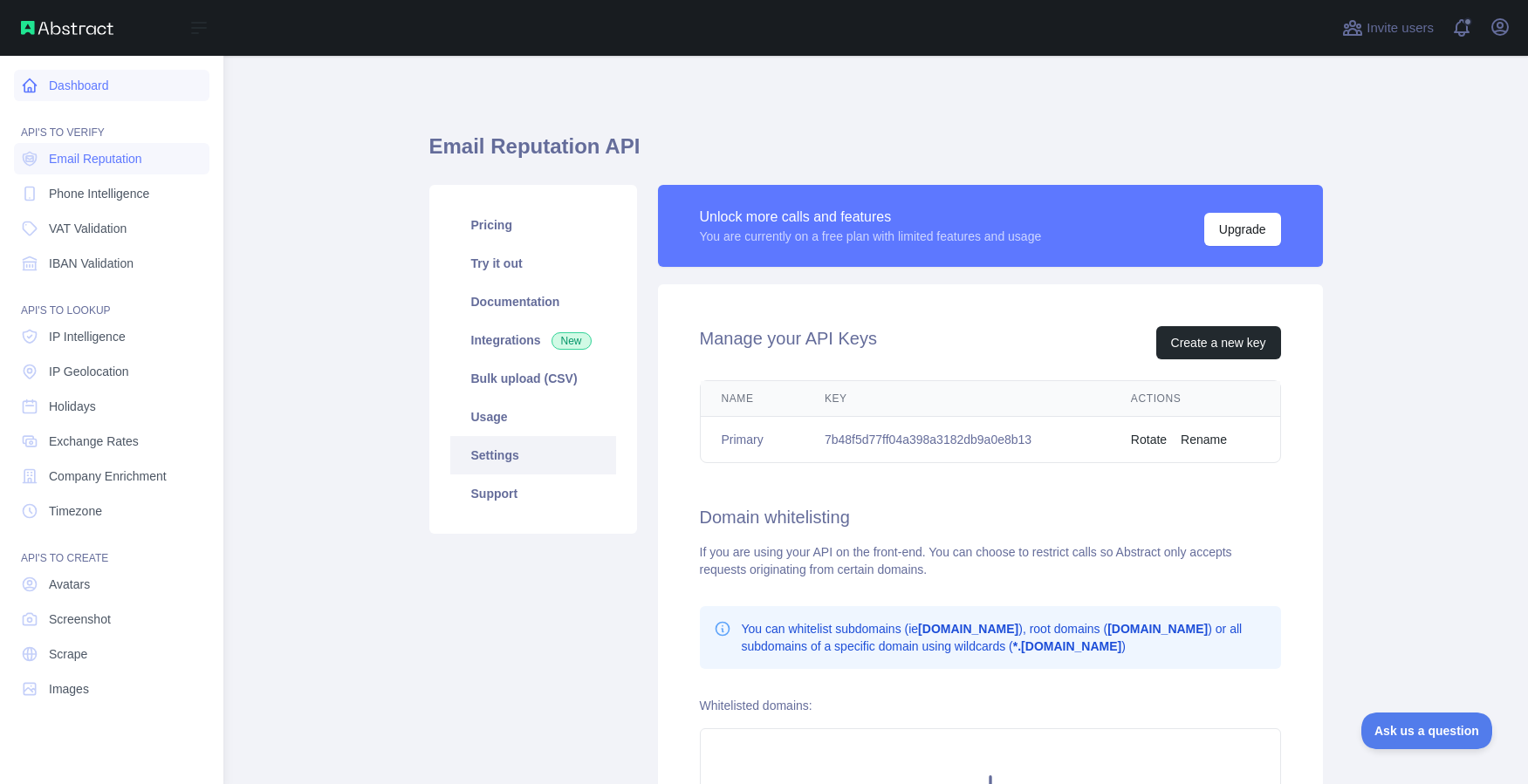
click at [82, 81] on link "Dashboard" at bounding box center [111, 85] width 195 height 31
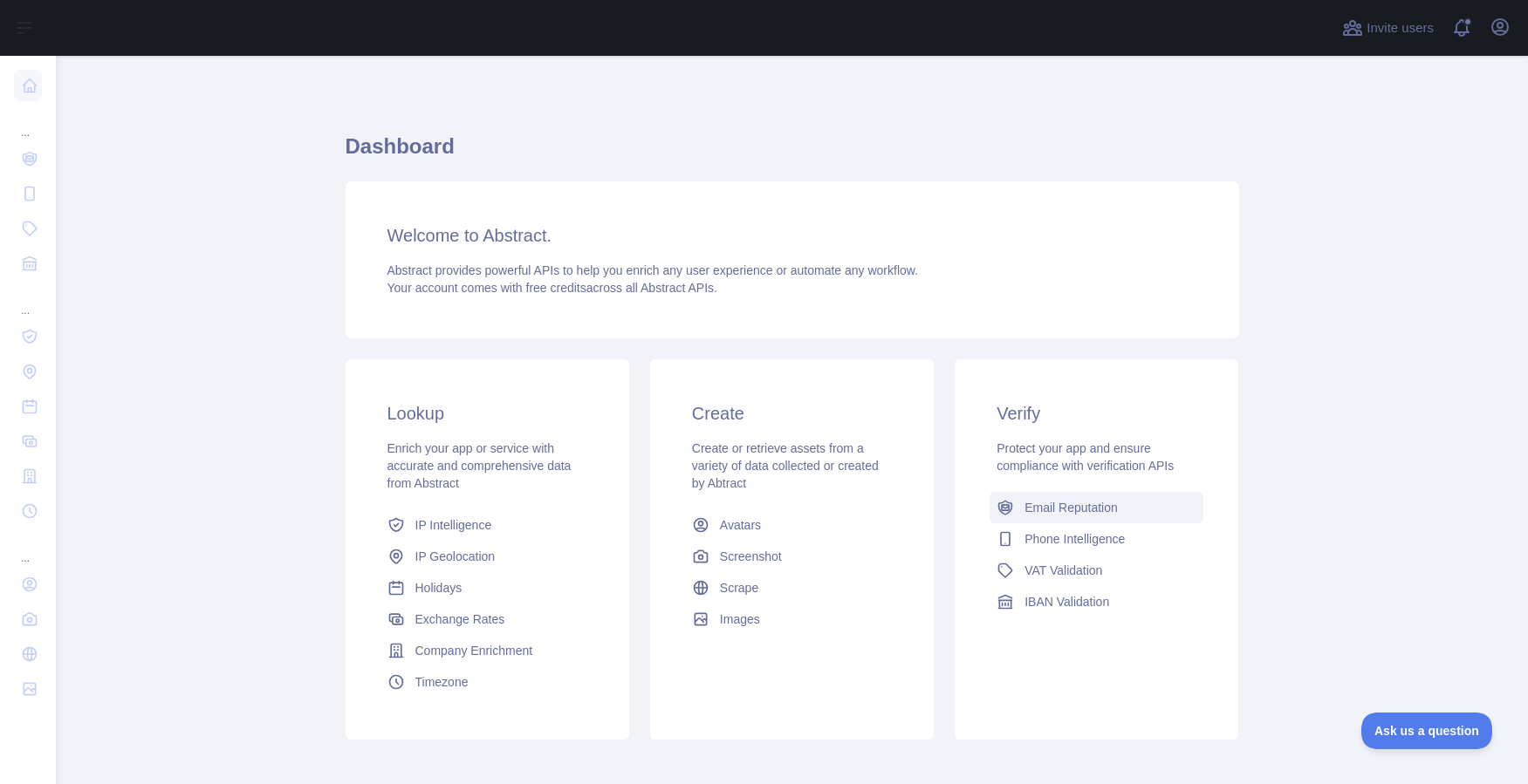
click at [1080, 505] on span "Email Reputation" at bounding box center [1071, 507] width 93 height 17
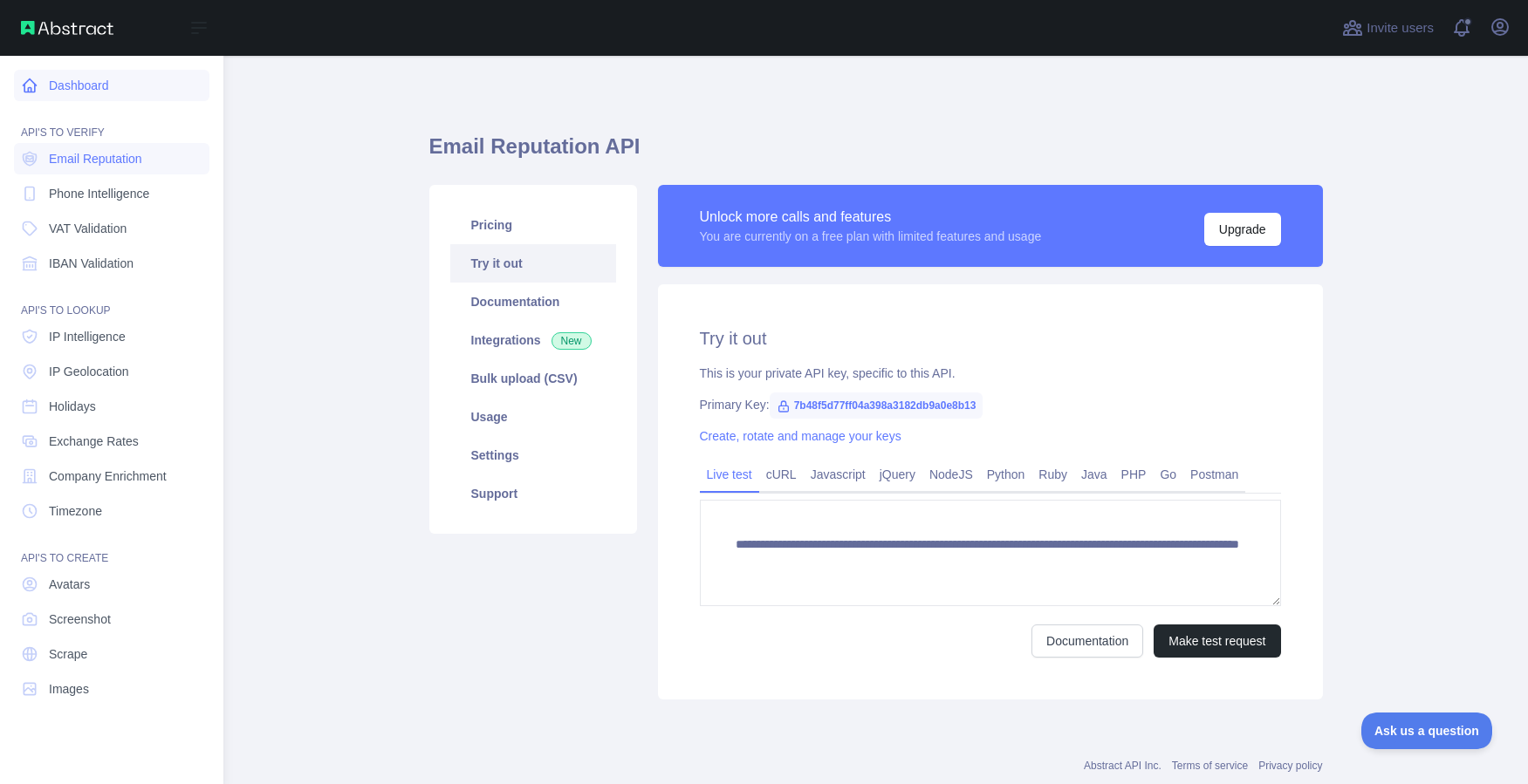
click at [70, 85] on link "Dashboard" at bounding box center [111, 85] width 195 height 31
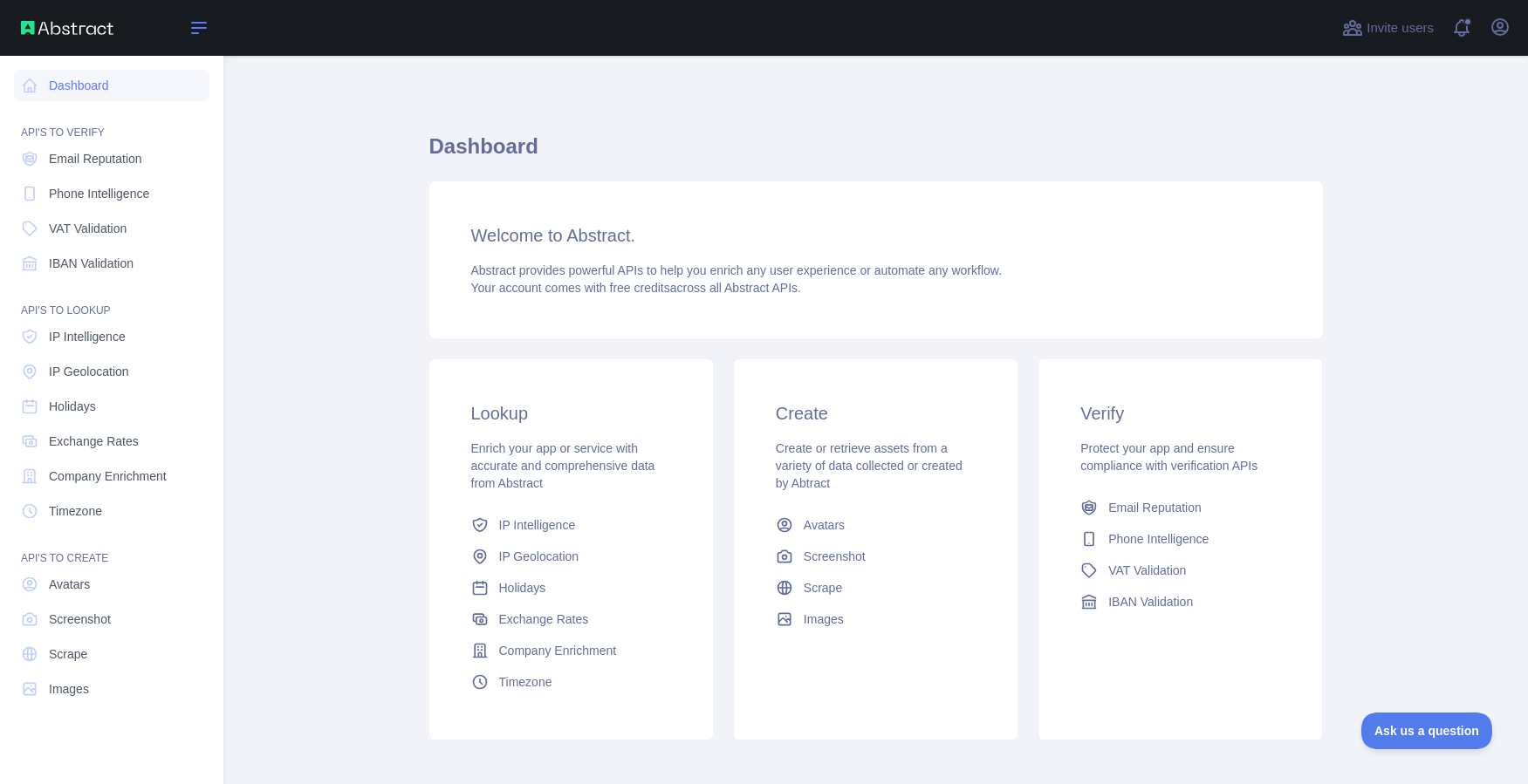
click at [195, 25] on icon at bounding box center [199, 28] width 21 height 21
click at [1145, 501] on span "Email Reputation" at bounding box center [1155, 507] width 93 height 17
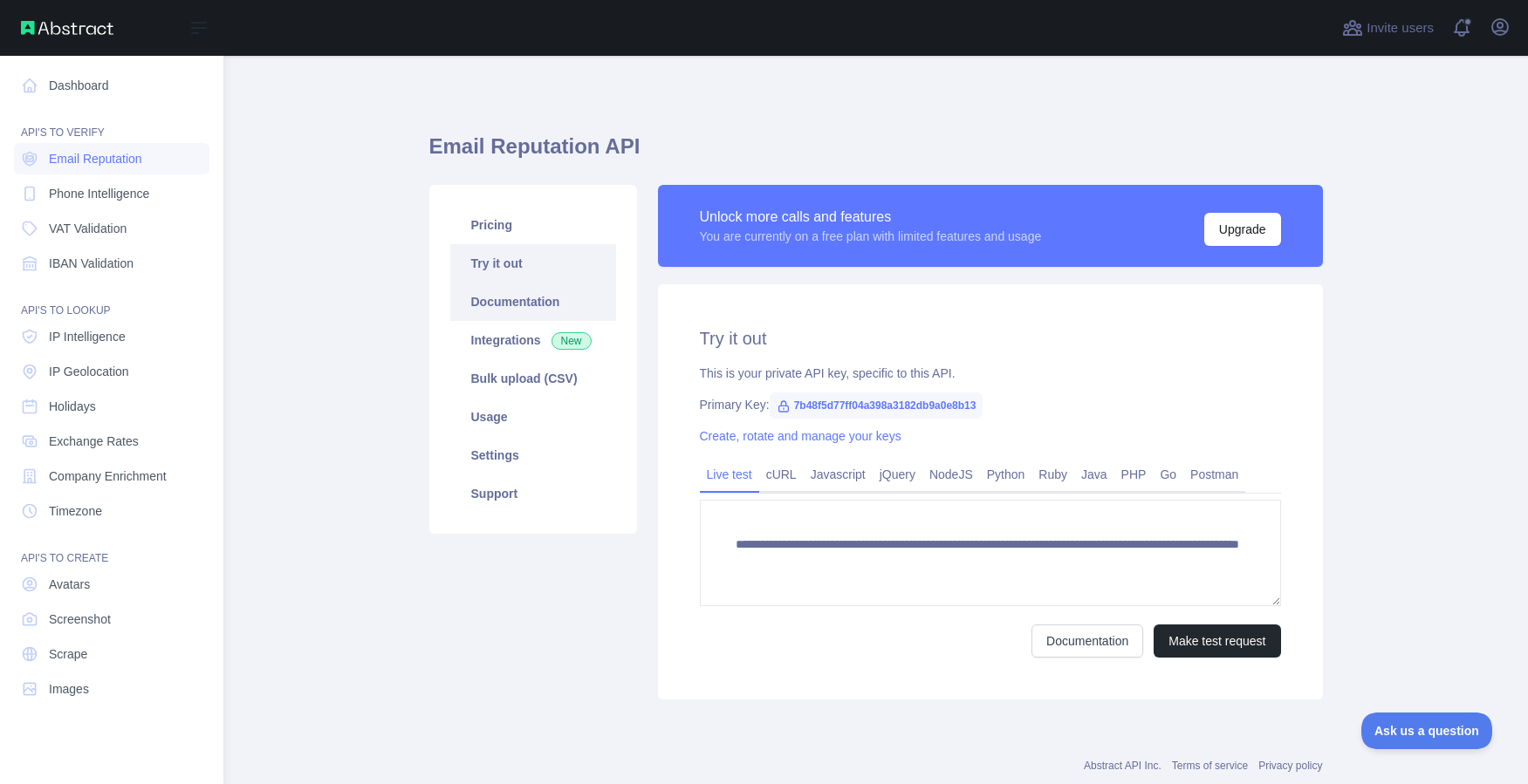
click at [520, 302] on link "Documentation" at bounding box center [533, 302] width 166 height 39
